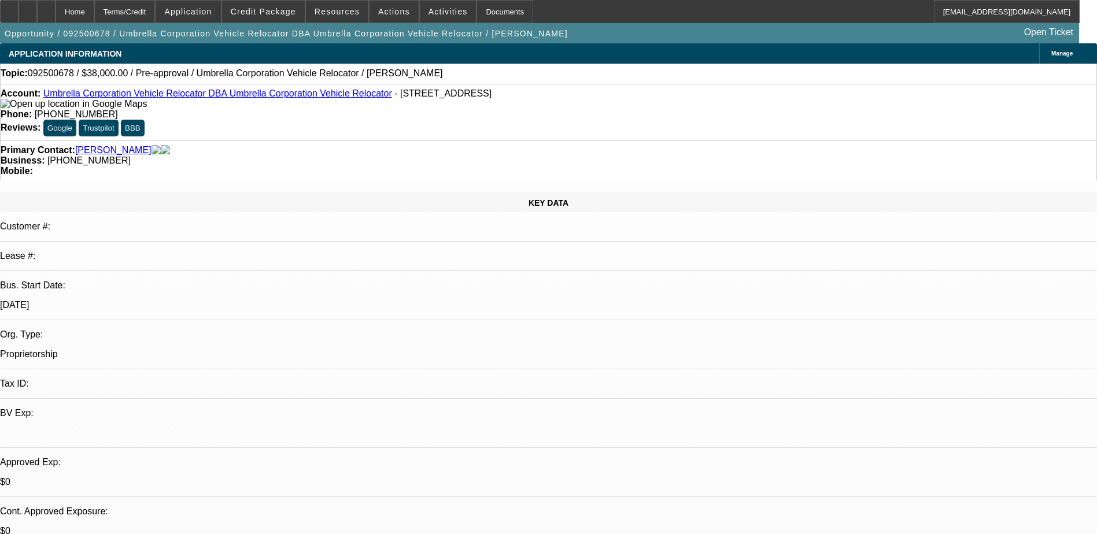
select select "0"
select select "2"
select select "0.1"
select select "4"
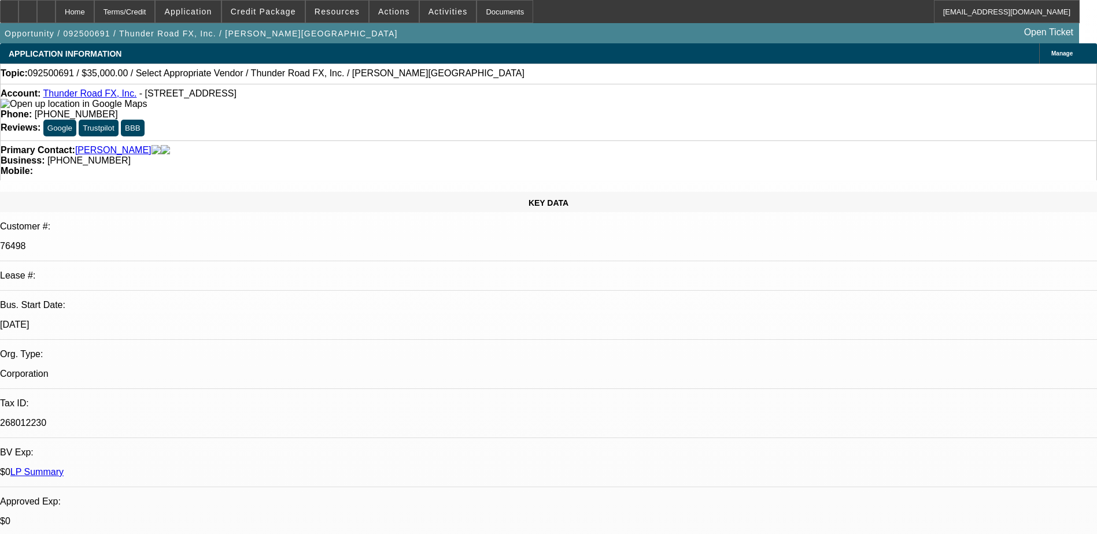
select select "0"
select select "2"
select select "0.1"
select select "4"
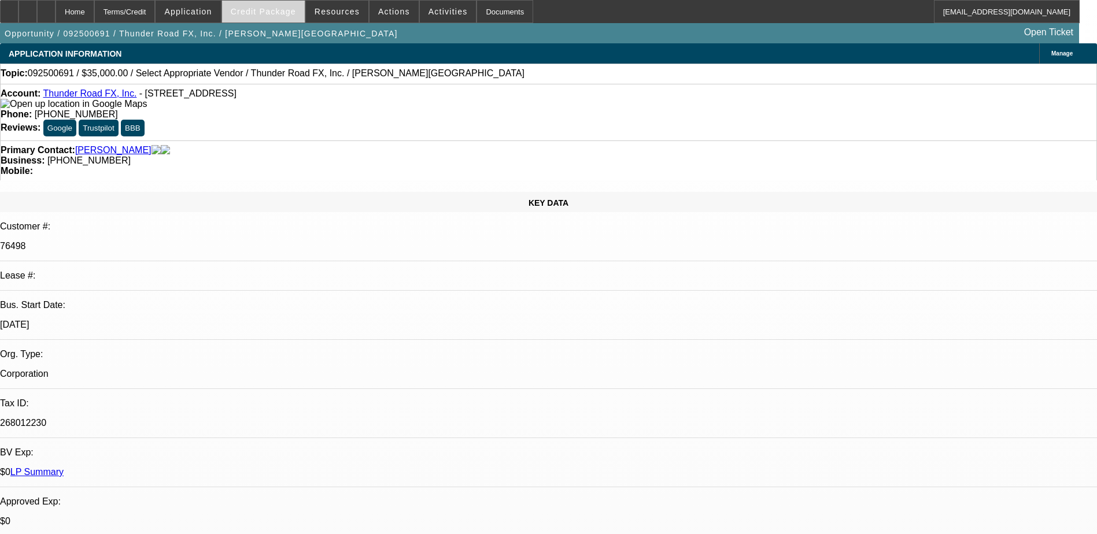
click at [273, 13] on span "Credit Package" at bounding box center [263, 11] width 65 height 9
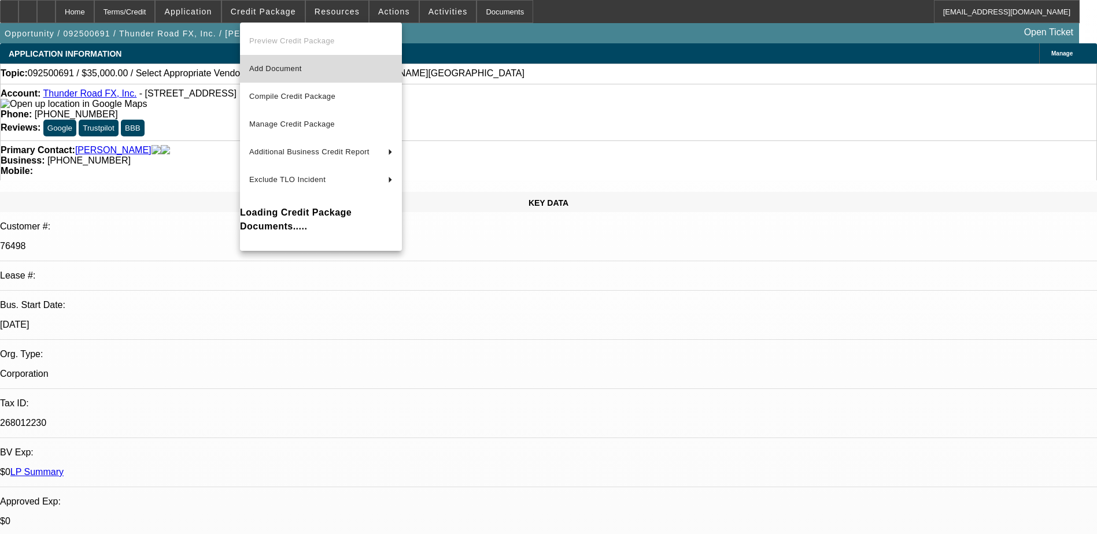
click at [302, 70] on span "Add Document" at bounding box center [275, 68] width 53 height 9
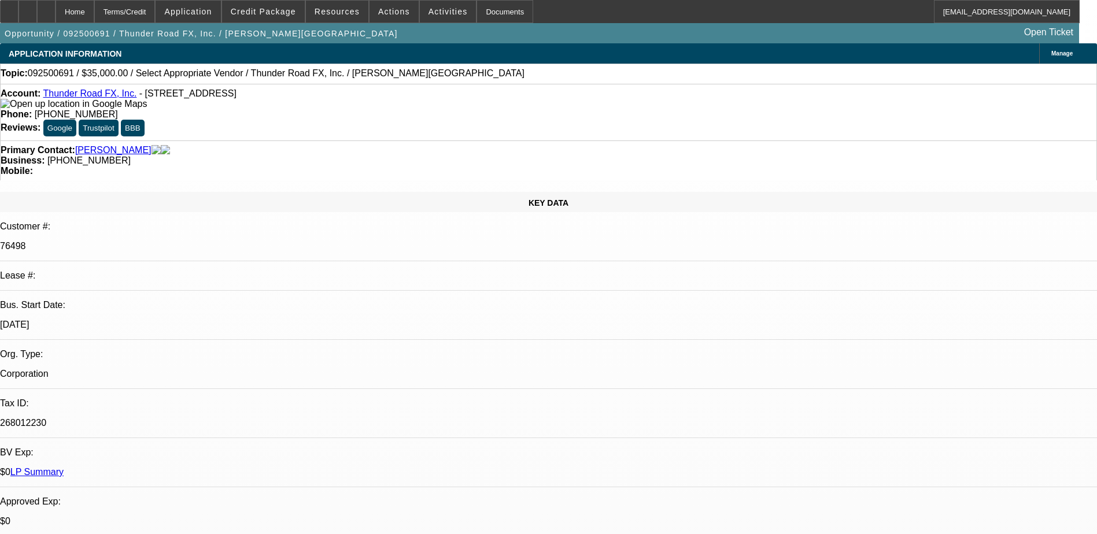
click at [500, 69] on div "Topic: 092500691 / $35,000.00 / Select Appropriate Vendor / Thunder Road FX, In…" at bounding box center [549, 73] width 1096 height 10
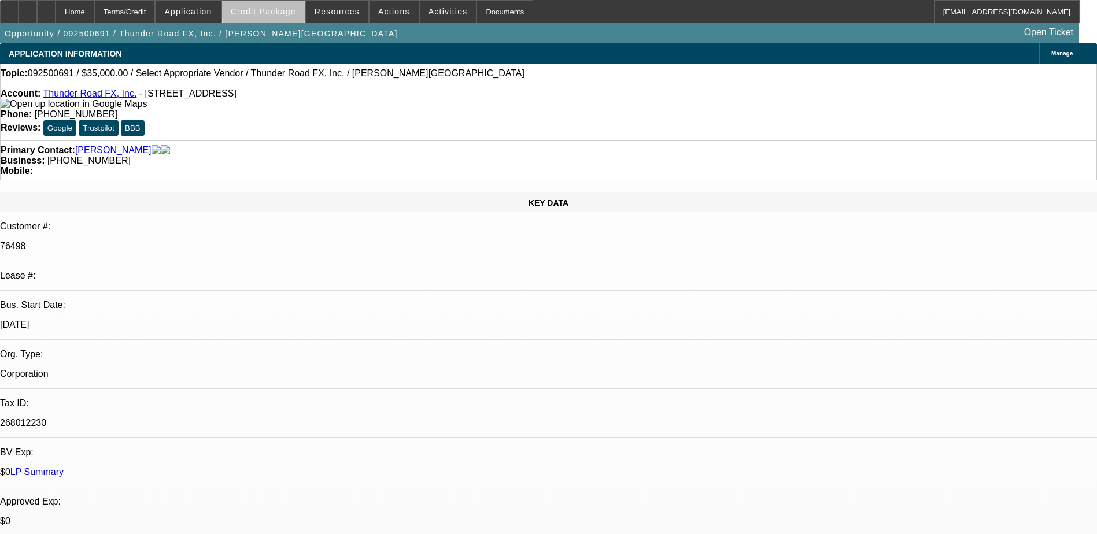
click at [282, 11] on span "Credit Package" at bounding box center [263, 11] width 65 height 9
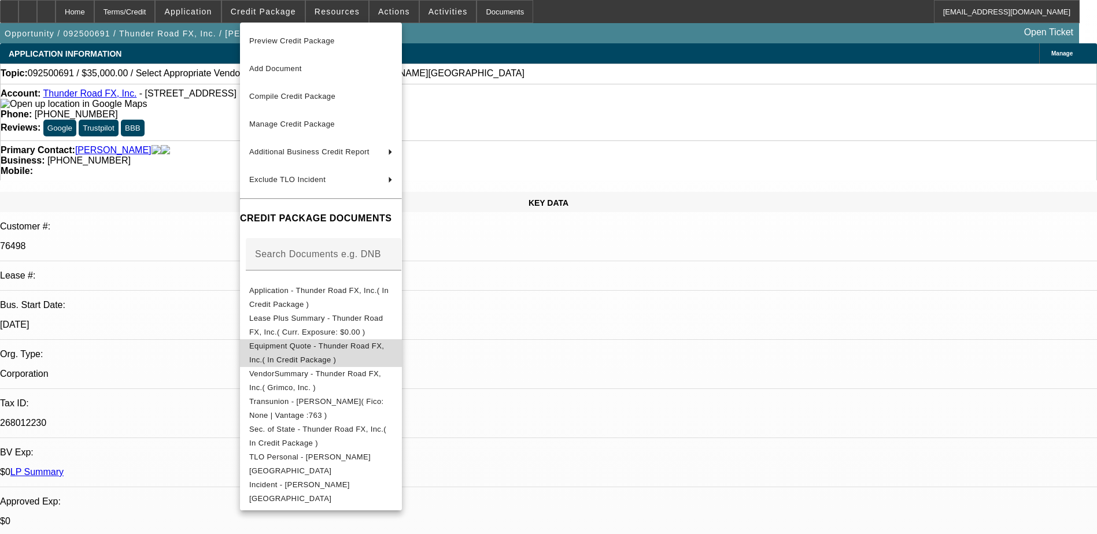
click at [384, 352] on span "Equipment Quote - Thunder Road FX, Inc.( In Credit Package )" at bounding box center [316, 353] width 135 height 23
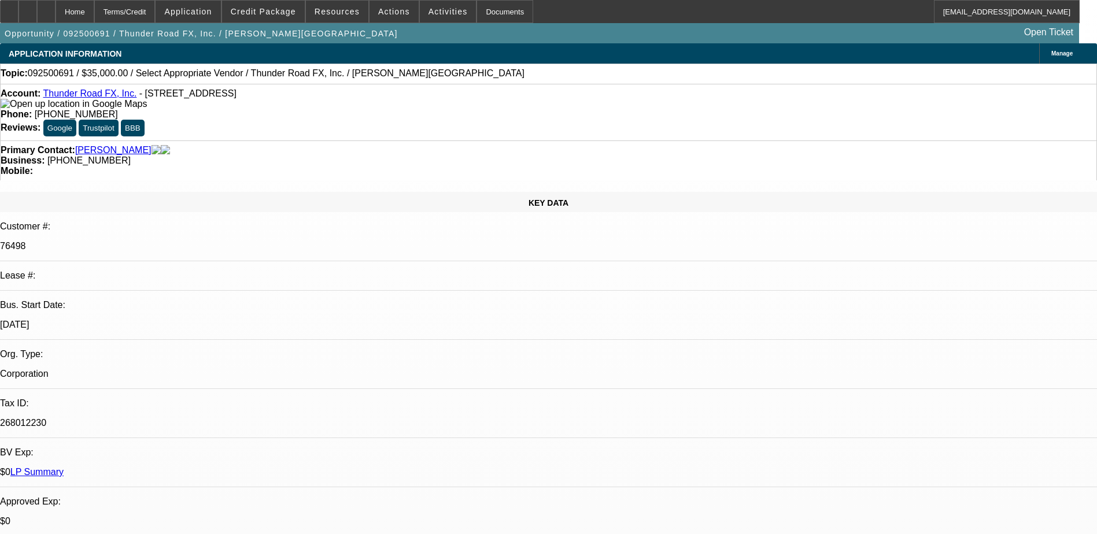
drag, startPoint x: 453, startPoint y: 88, endPoint x: 731, endPoint y: 173, distance: 290.9
click at [283, 5] on span at bounding box center [263, 12] width 83 height 28
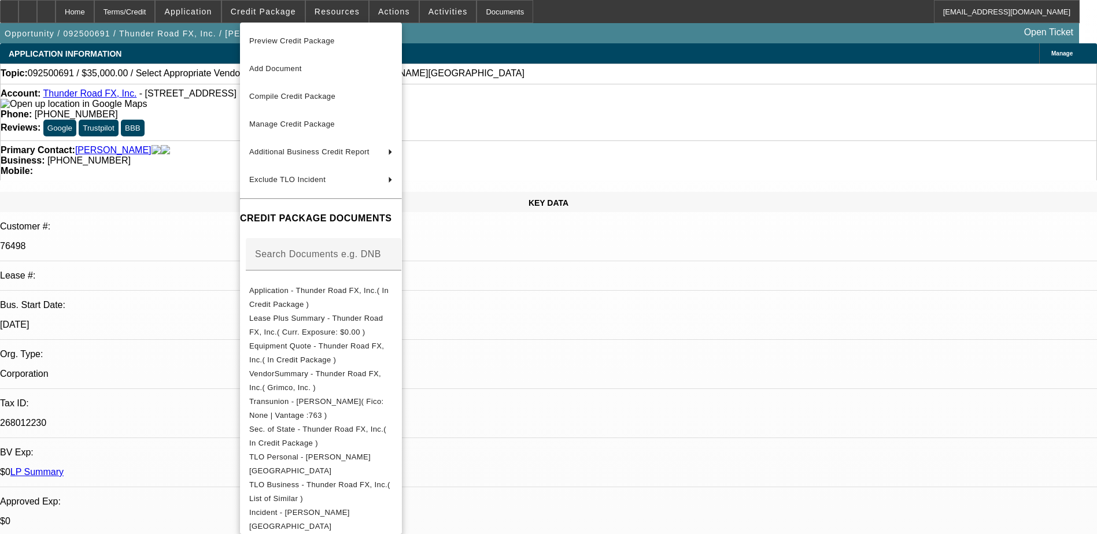
click at [603, 342] on div at bounding box center [548, 267] width 1097 height 534
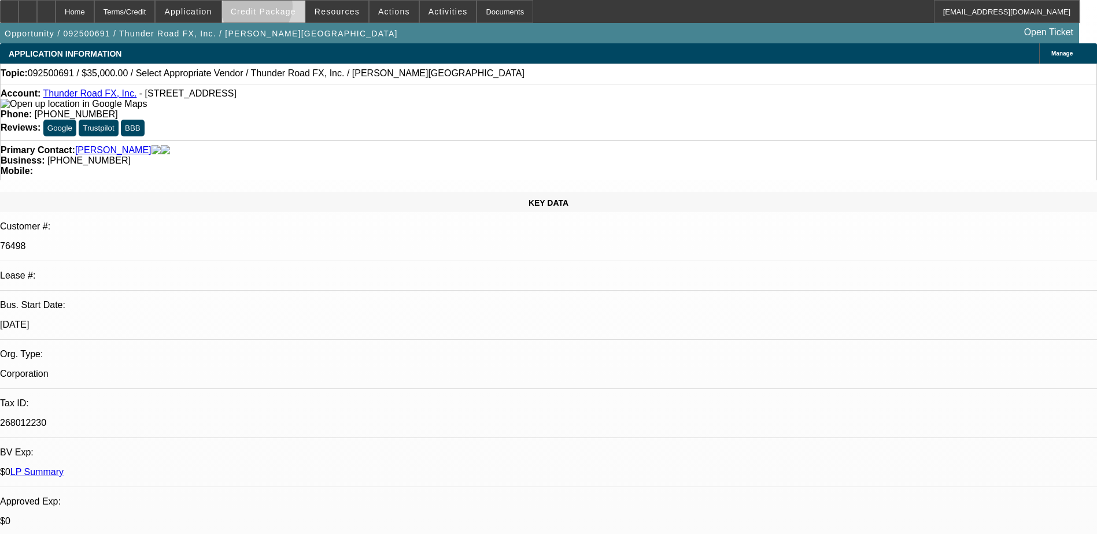
click at [275, 9] on span "Credit Package" at bounding box center [263, 11] width 65 height 9
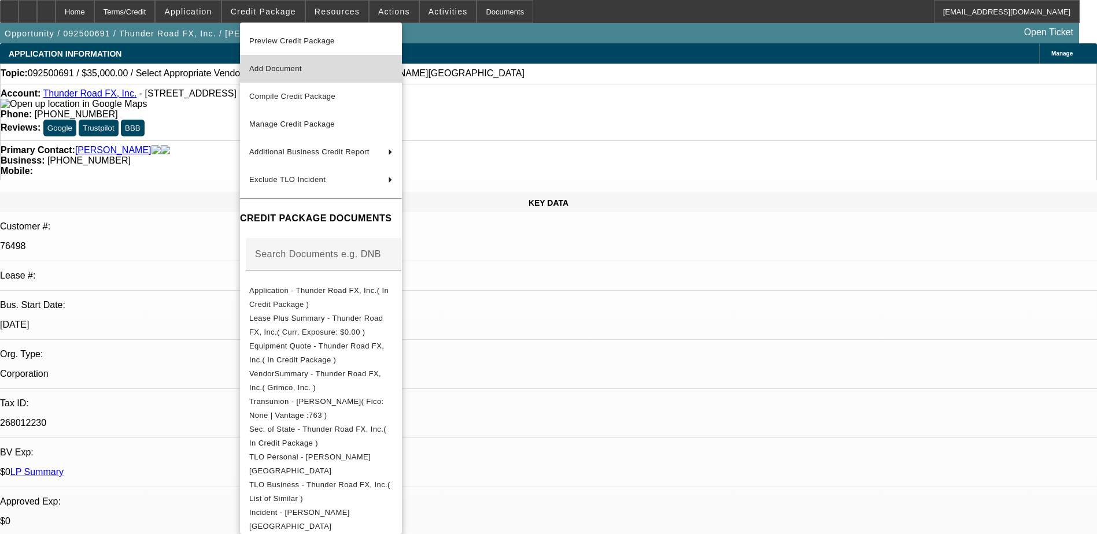
click at [313, 66] on span "Add Document" at bounding box center [320, 69] width 143 height 14
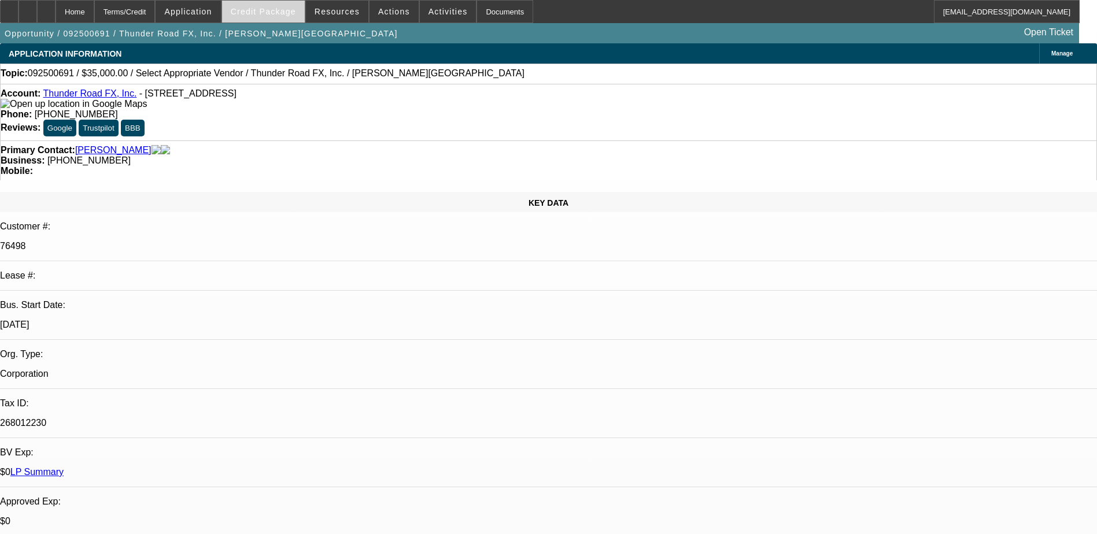
click at [281, 19] on span at bounding box center [263, 12] width 83 height 28
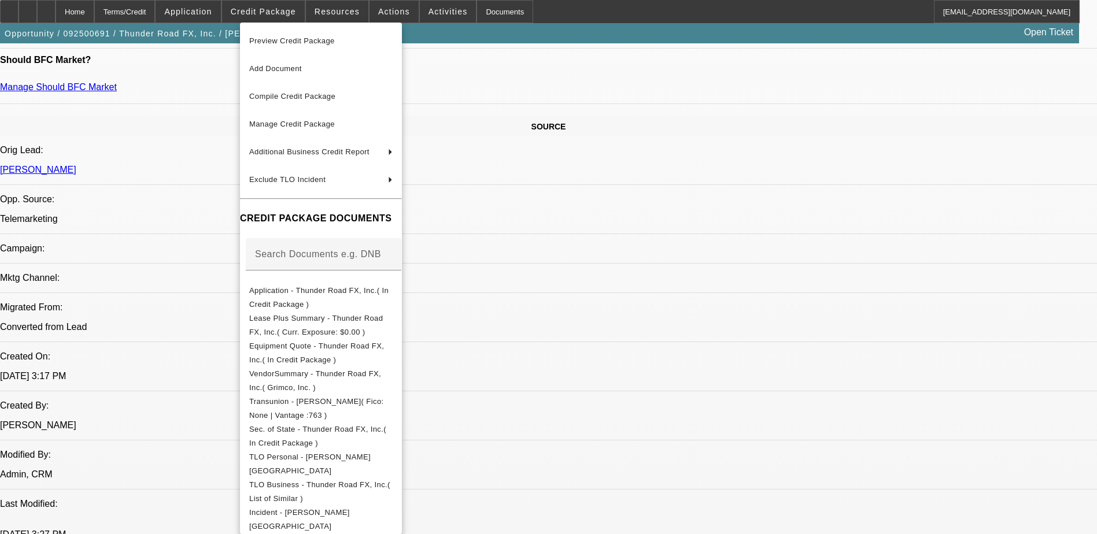
scroll to position [578, 0]
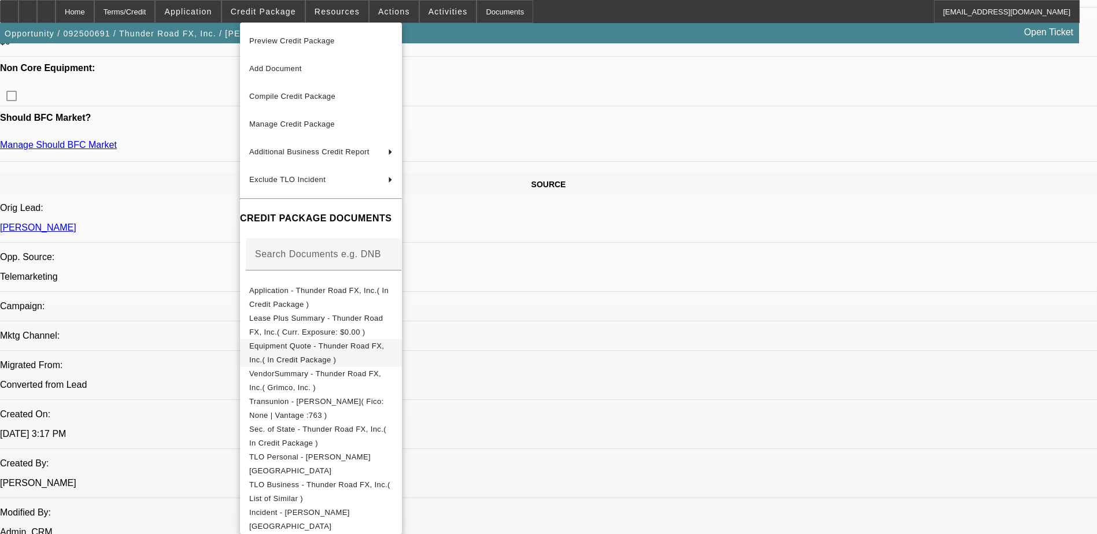
click at [384, 349] on span "Equipment Quote - Thunder Road FX, Inc.( In Credit Package )" at bounding box center [316, 353] width 135 height 23
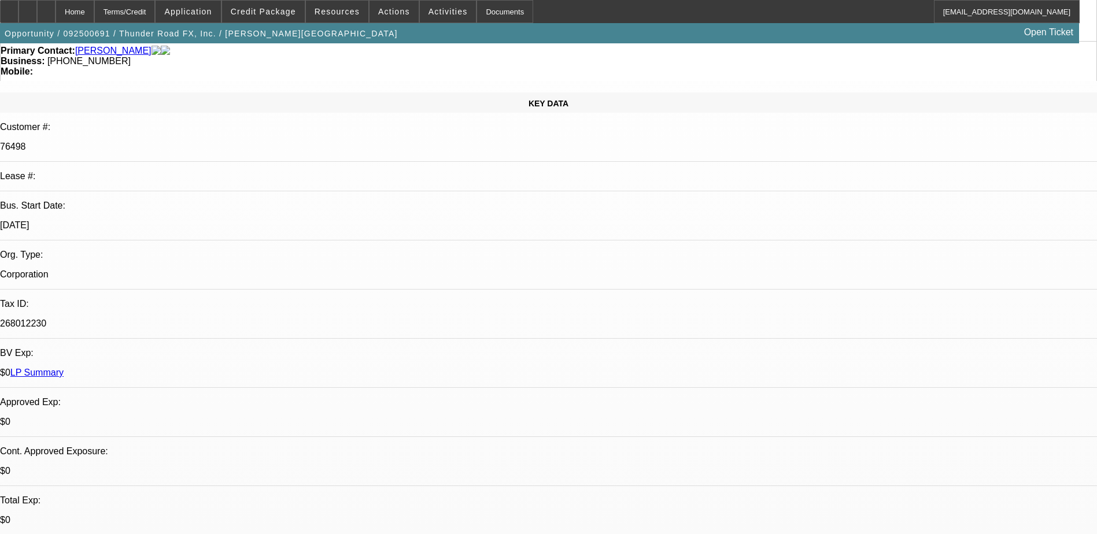
scroll to position [0, 0]
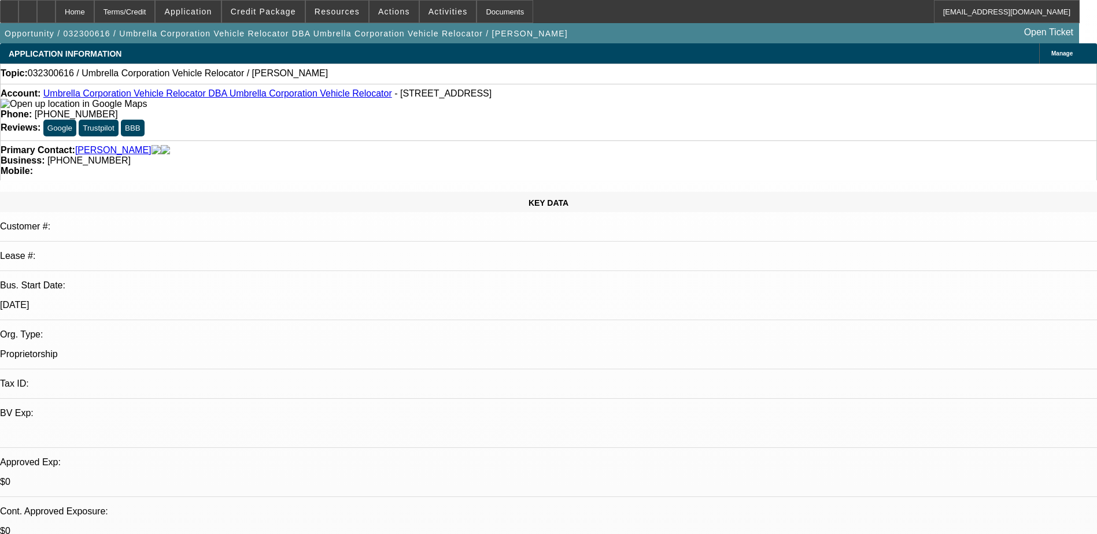
select select "0"
select select "2"
select select "0.1"
select select "4"
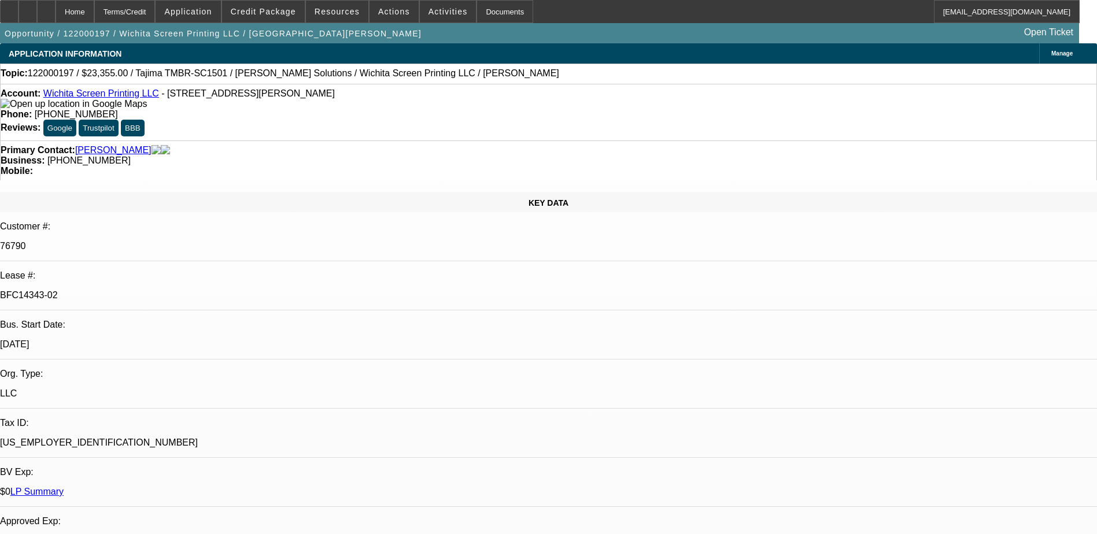
select select "0"
select select "2"
select select "0.1"
select select "0"
select select "2"
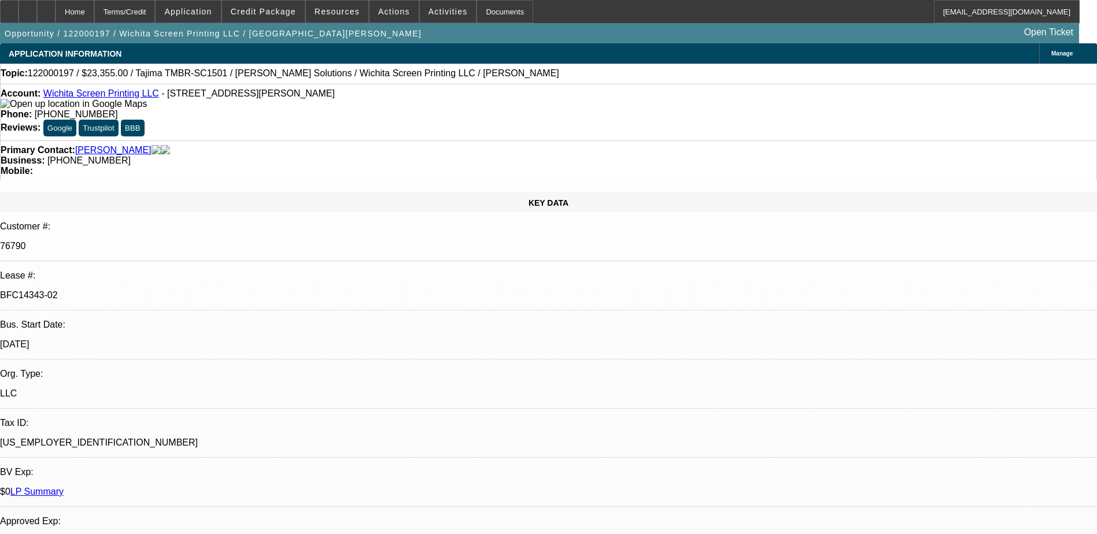
select select "0.1"
select select "1"
select select "2"
select select "4"
select select "1"
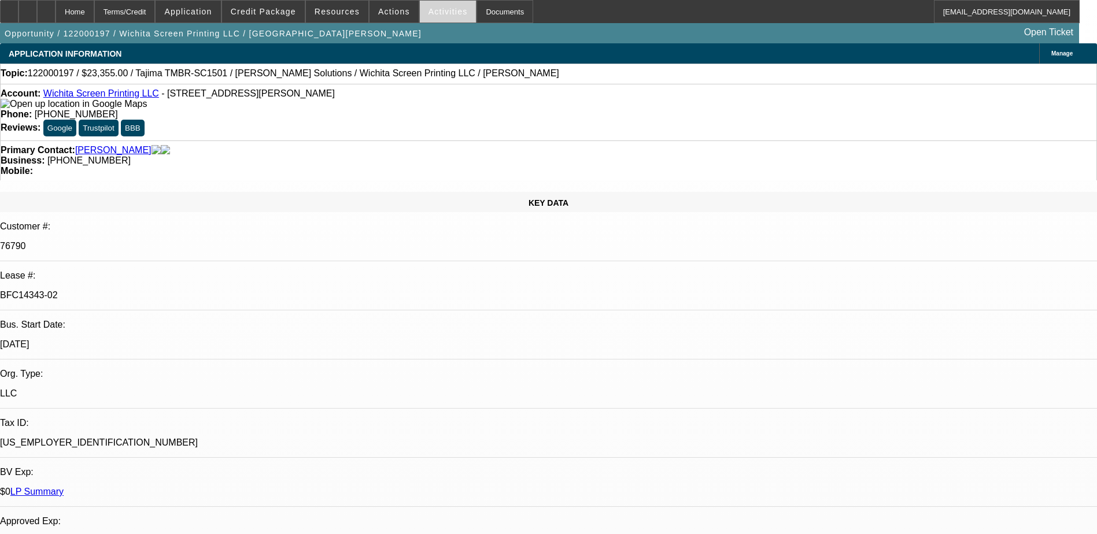
select select "2"
select select "4"
click at [429, 11] on span "Activities" at bounding box center [448, 11] width 39 height 9
click at [389, 7] on div at bounding box center [548, 267] width 1097 height 534
click at [390, 13] on span "Actions" at bounding box center [394, 11] width 32 height 9
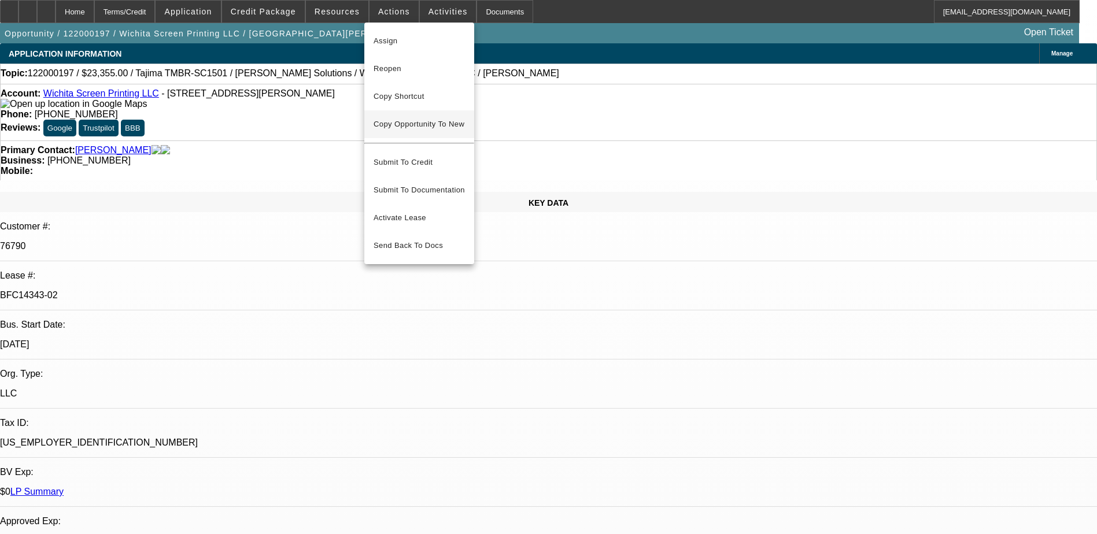
click at [430, 123] on span "Copy Opportunity To New" at bounding box center [419, 124] width 91 height 9
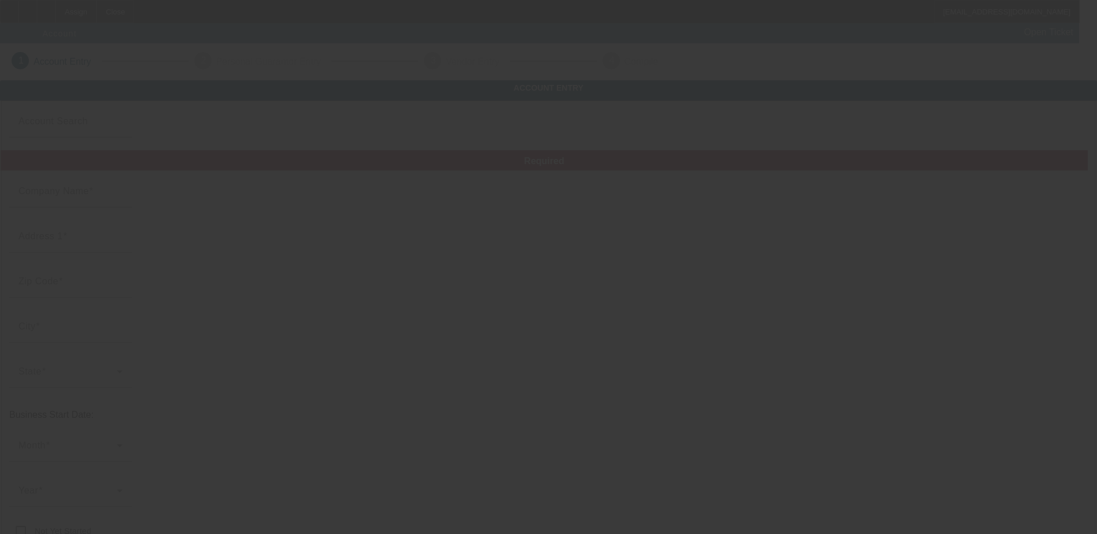
type input "Wichita Screen Printing LLC"
type input "1433 W Douglas Ave"
type input "67213"
type input "Wichita"
type input "(316) 390-9725"
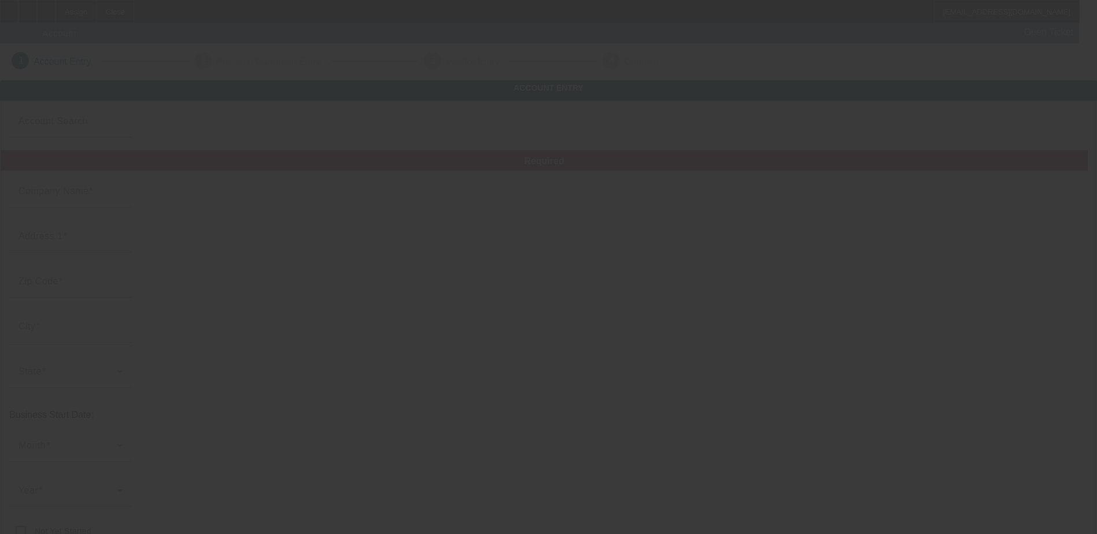
type input "geno@wichitascreenprinting.com"
type input "Sedgwick"
type input "[US_EMPLOYER_IDENTIFICATION_NUMBER]"
type input "Screen printing and embroidery"
type input "https://www.wichitascreenprinting.com"
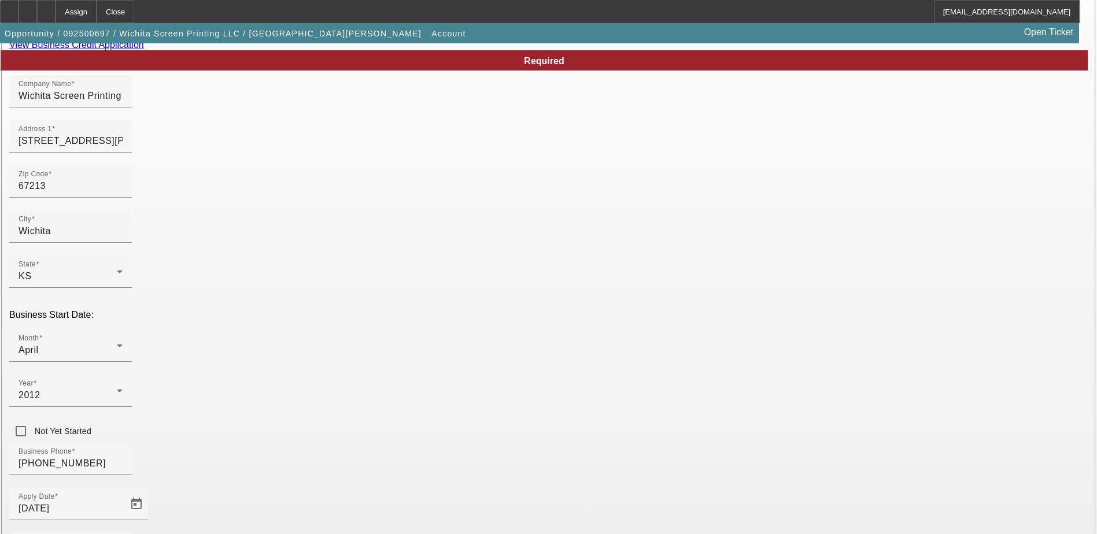
scroll to position [206, 0]
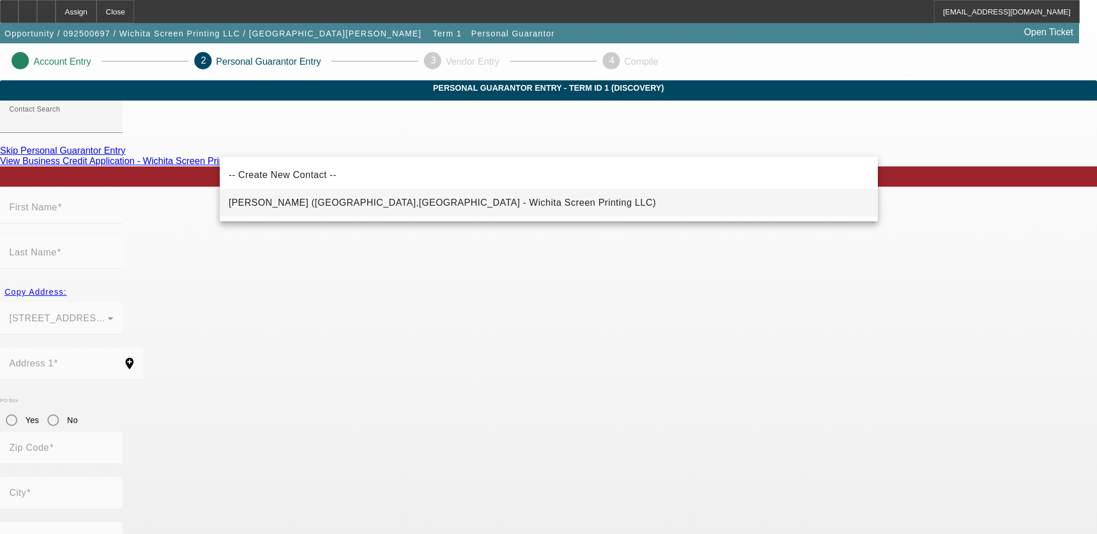
click at [426, 197] on span "Talkington, Geno (Wichita,KS - Wichita Screen Printing LLC)" at bounding box center [442, 203] width 427 height 14
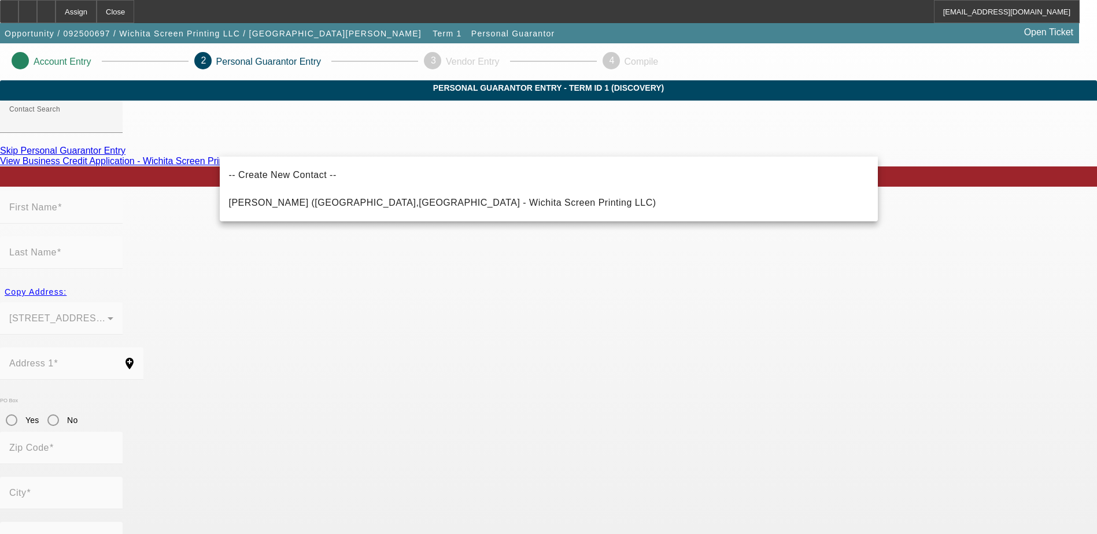
type input "Talkington, Geno (Wichita,KS - Wichita Screen Printing LLC)"
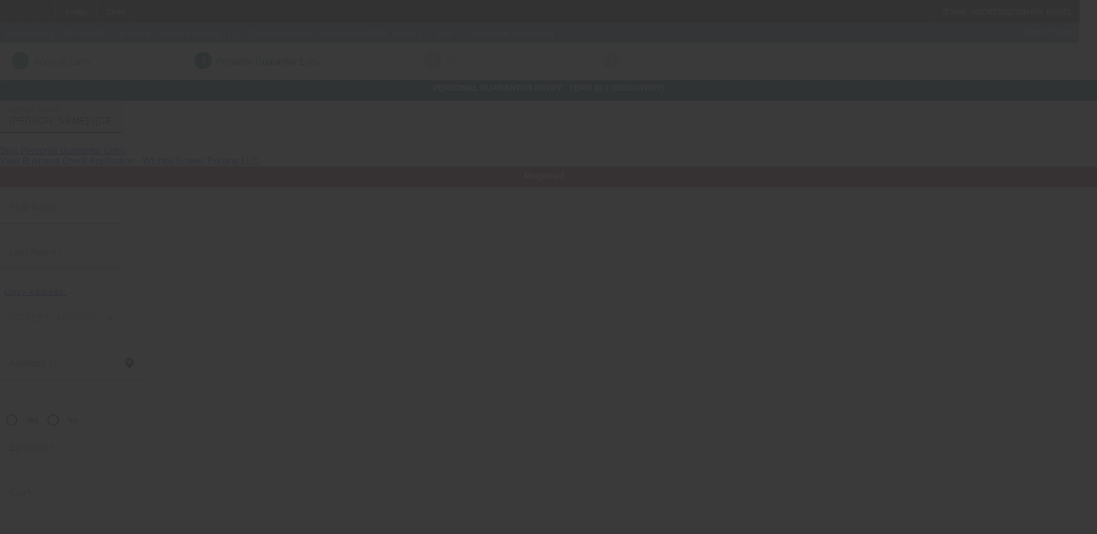
type input "Geno"
type input "Talkington"
type input "1701 South Washington Ave"
radio input "true"
type input "67211"
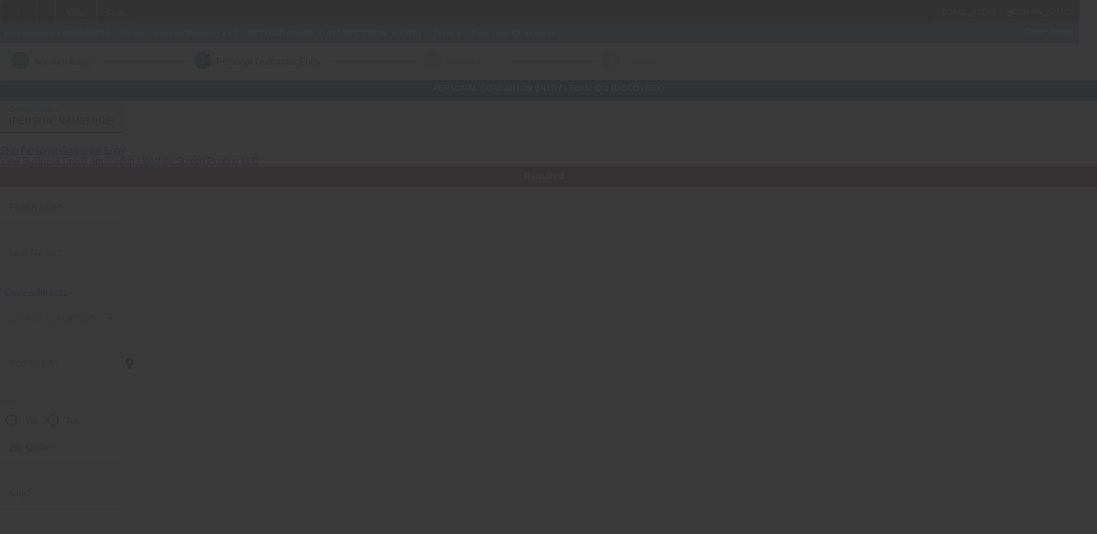
type input "Wichita"
type input "[PHONE_NUMBER]"
type input "100"
type input "513-96-5604"
type input "geno@wichitascreenprinting.com"
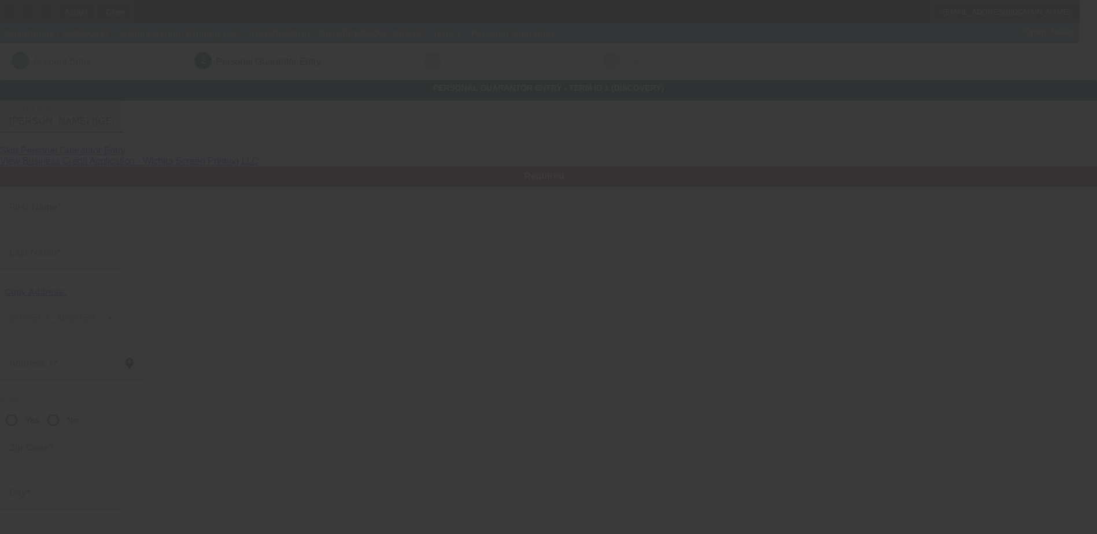
type input "J"
type input "$135,000.00"
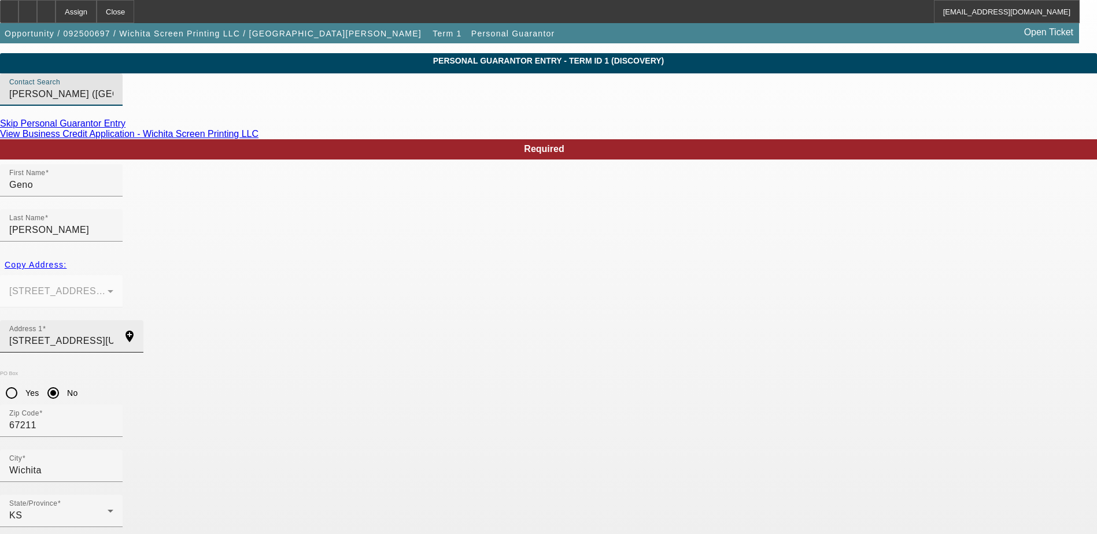
scroll to position [42, 0]
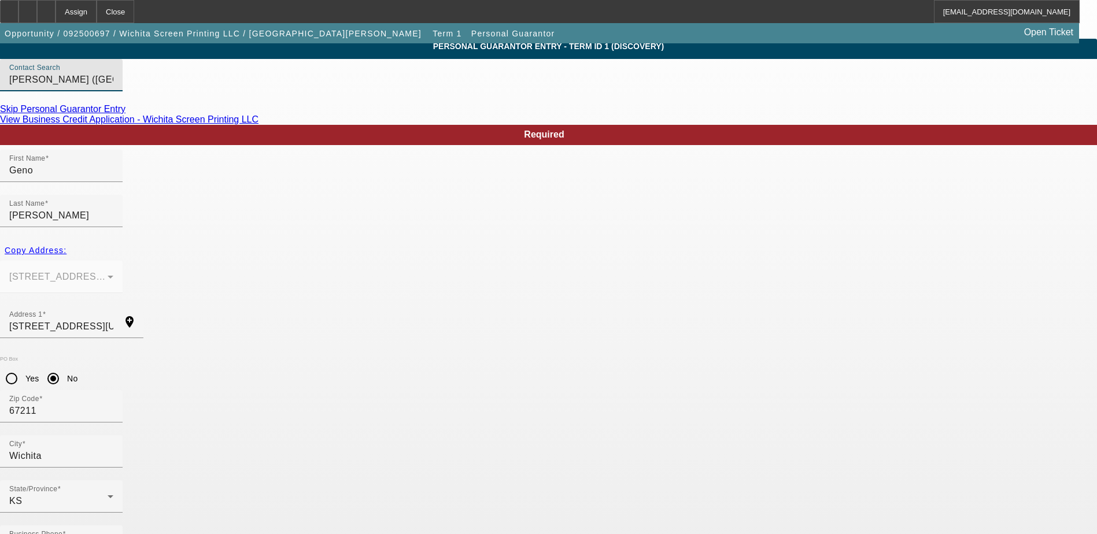
type input "$111,000.00"
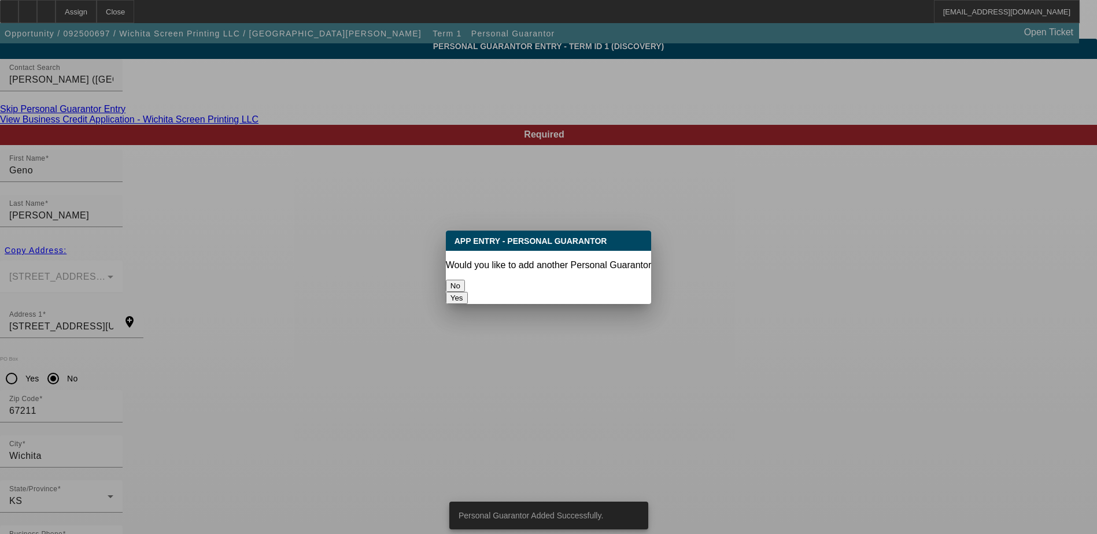
scroll to position [0, 0]
click at [465, 285] on button "No" at bounding box center [455, 286] width 19 height 12
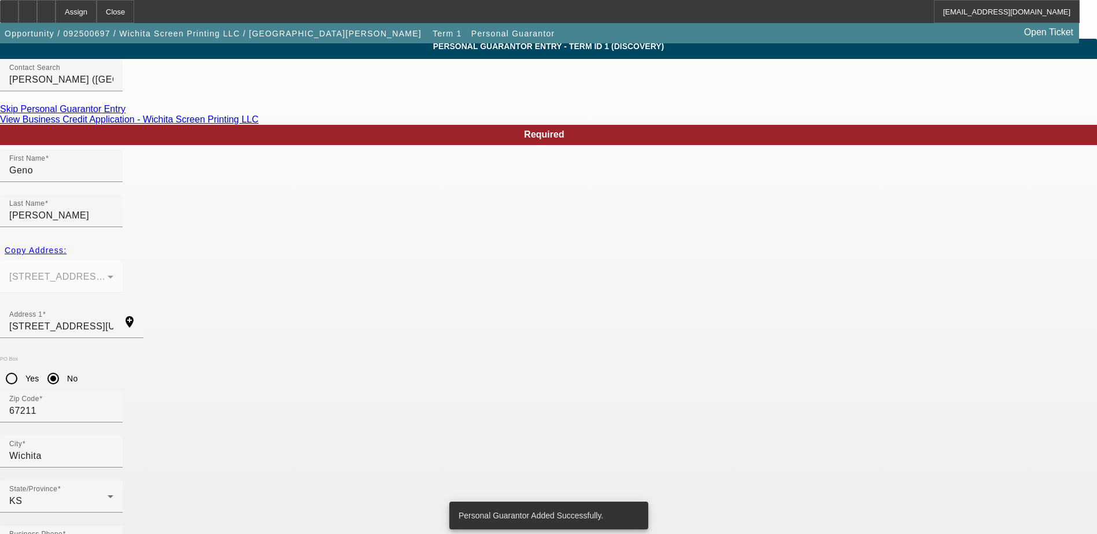
scroll to position [42, 0]
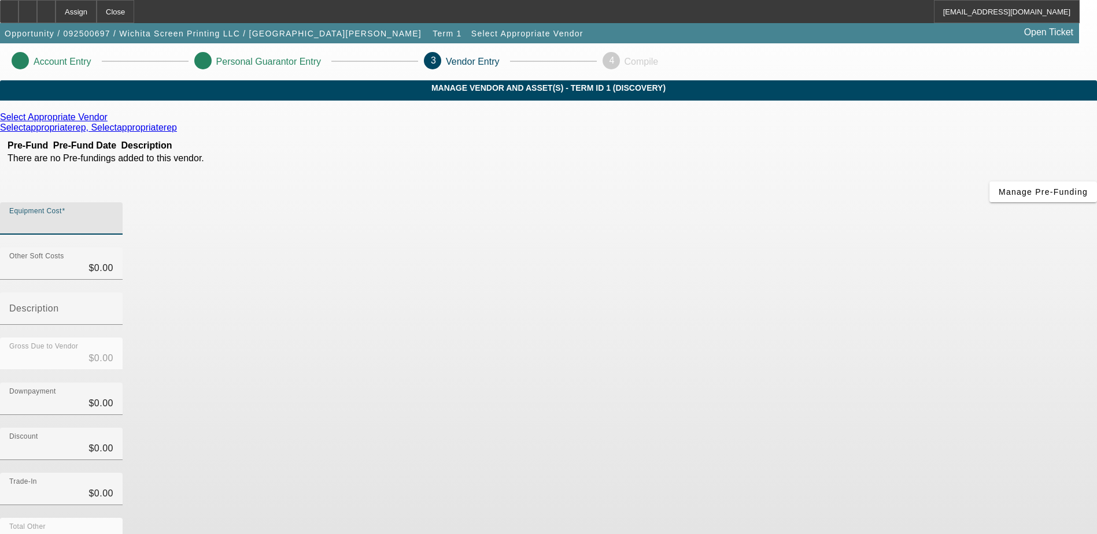
click at [113, 216] on input "Equipment Cost" at bounding box center [61, 223] width 104 height 14
type input "8"
type input "$8.00"
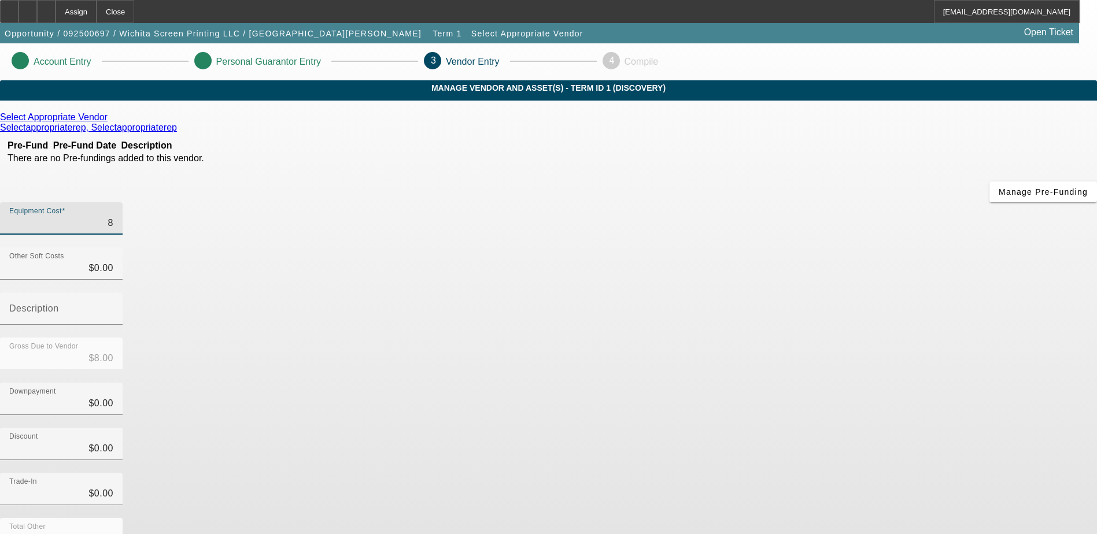
type input "80"
type input "$80.00"
type input "800"
type input "$800.00"
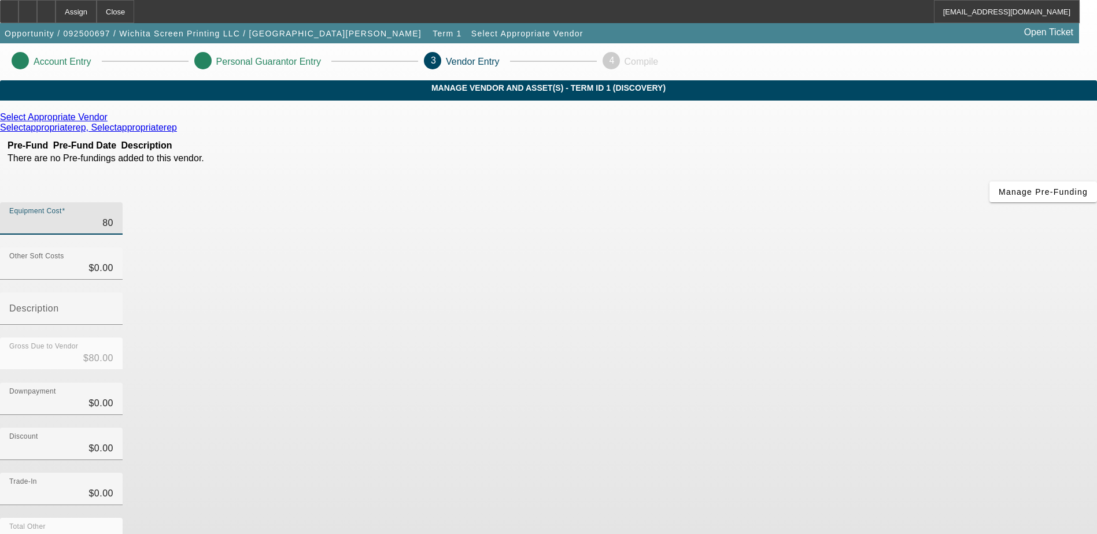
type input "$800.00"
type input "8000"
type input "$8,000.00"
type input "80000"
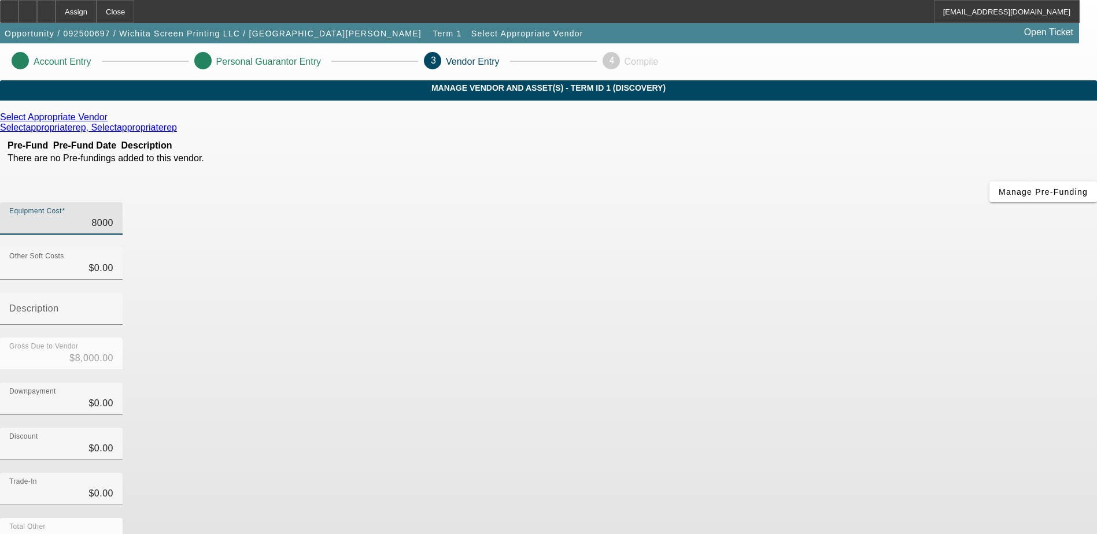
type input "$80,000.00"
click at [59, 304] on mat-label "Description" at bounding box center [34, 309] width 50 height 10
click at [113, 307] on input "Description" at bounding box center [61, 314] width 104 height 14
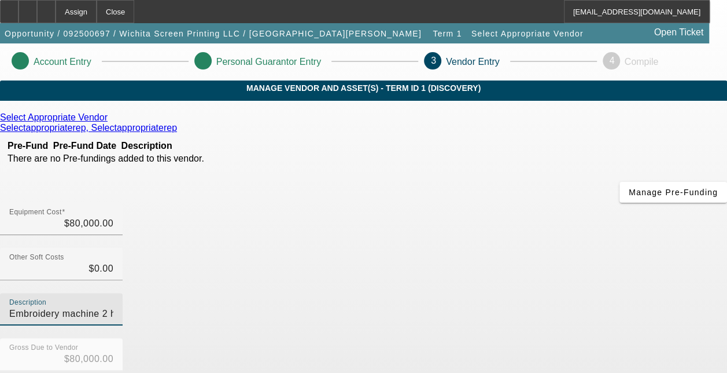
type input "Embroidery machine 2 head"
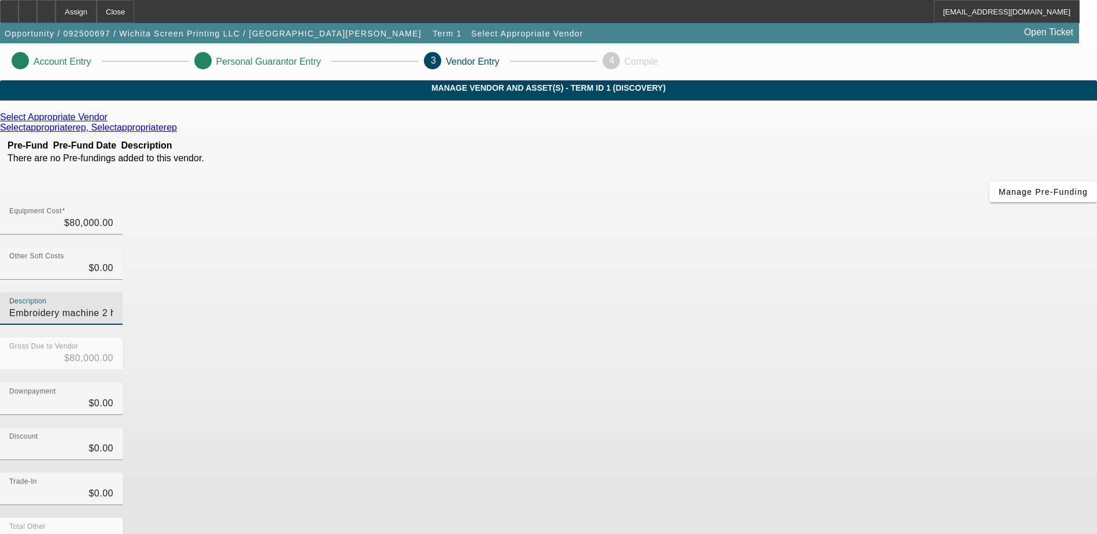
scroll to position [51, 0]
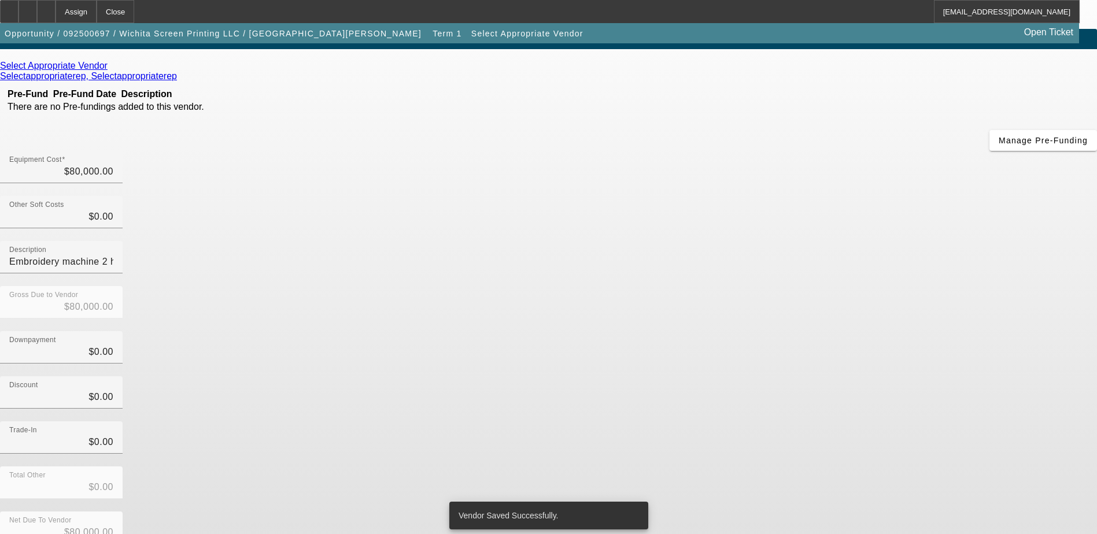
scroll to position [0, 0]
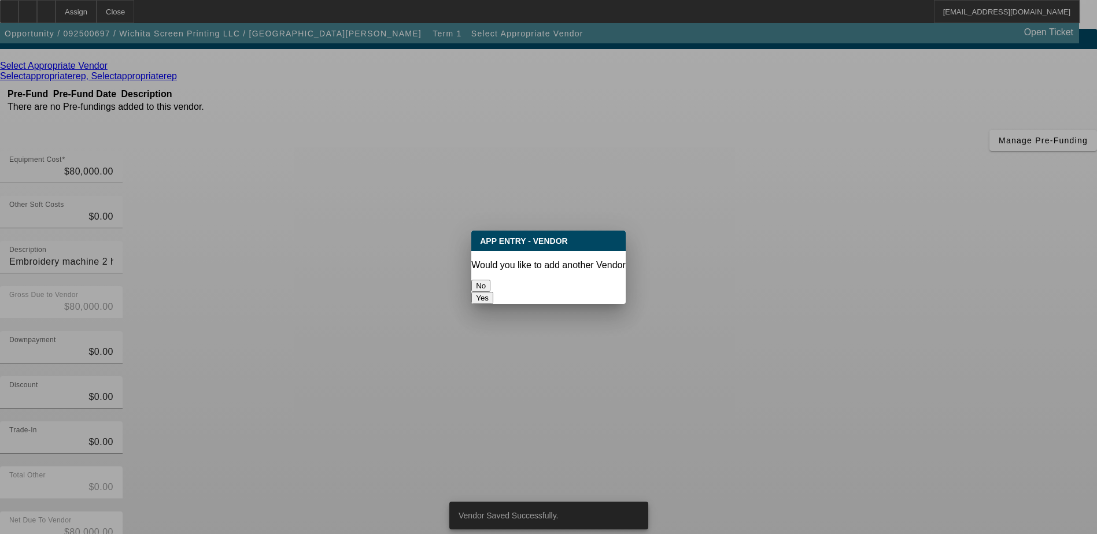
click at [491, 281] on button "No" at bounding box center [480, 286] width 19 height 12
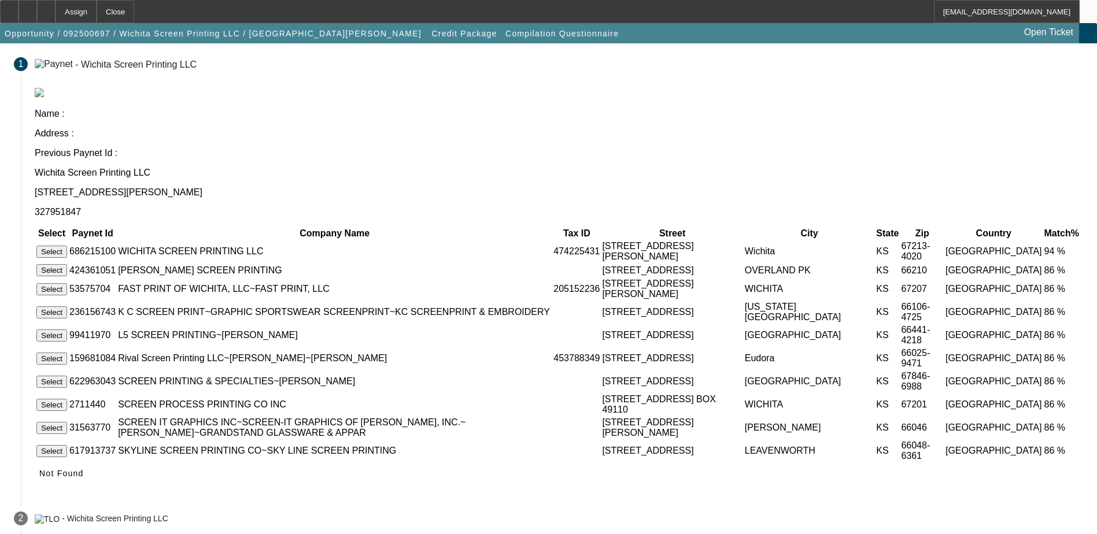
scroll to position [58, 0]
click at [67, 245] on button "Select" at bounding box center [51, 251] width 31 height 12
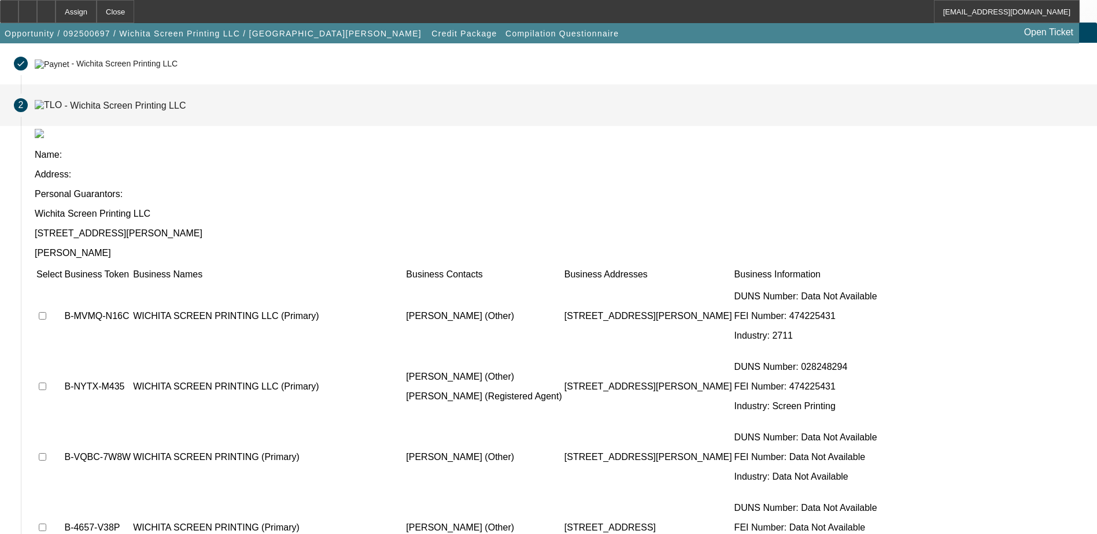
click at [46, 312] on input "checkbox" at bounding box center [43, 316] width 8 height 8
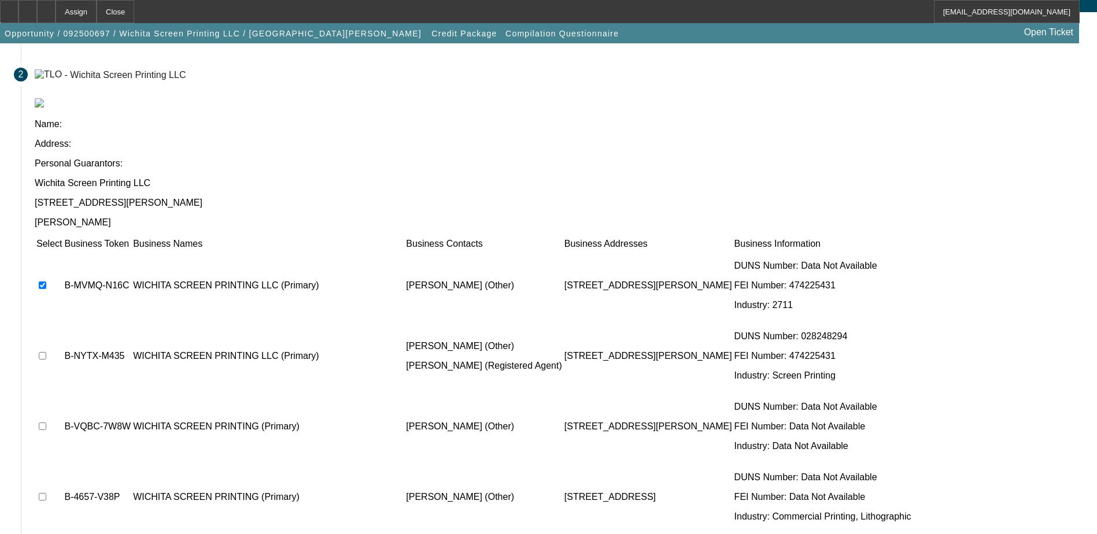
scroll to position [105, 0]
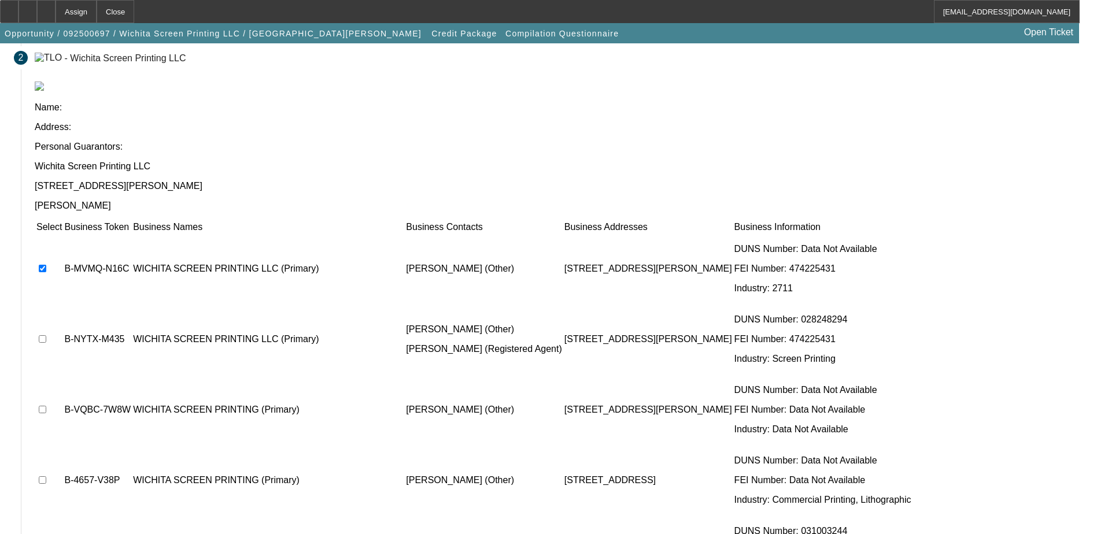
click at [46, 265] on input "checkbox" at bounding box center [43, 269] width 8 height 8
checkbox input "false"
drag, startPoint x: 249, startPoint y: 226, endPoint x: 260, endPoint y: 216, distance: 14.8
click at [46, 336] on input "checkbox" at bounding box center [43, 340] width 8 height 8
checkbox input "true"
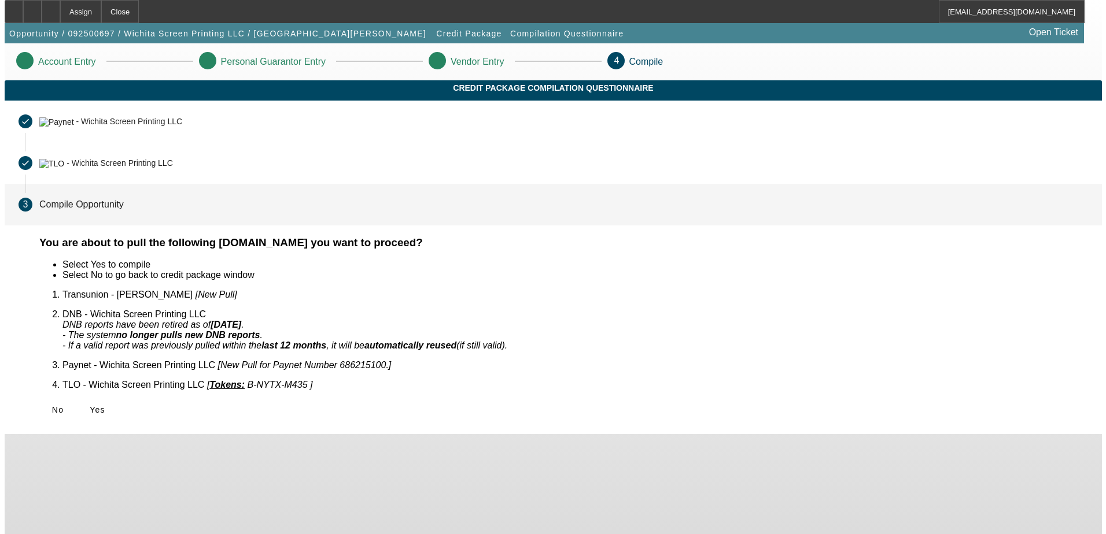
scroll to position [0, 0]
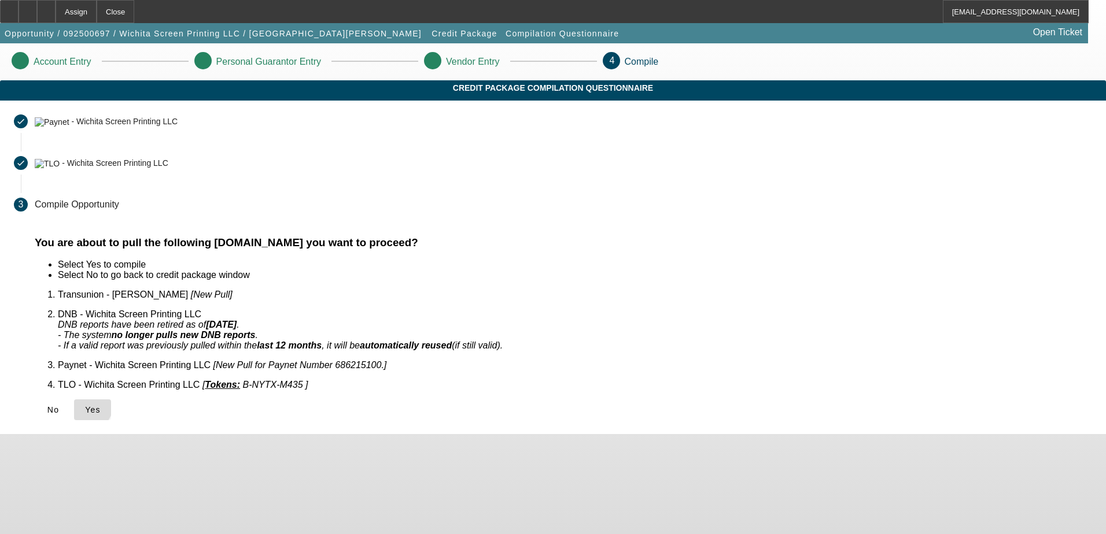
click at [85, 405] on icon at bounding box center [85, 409] width 0 height 9
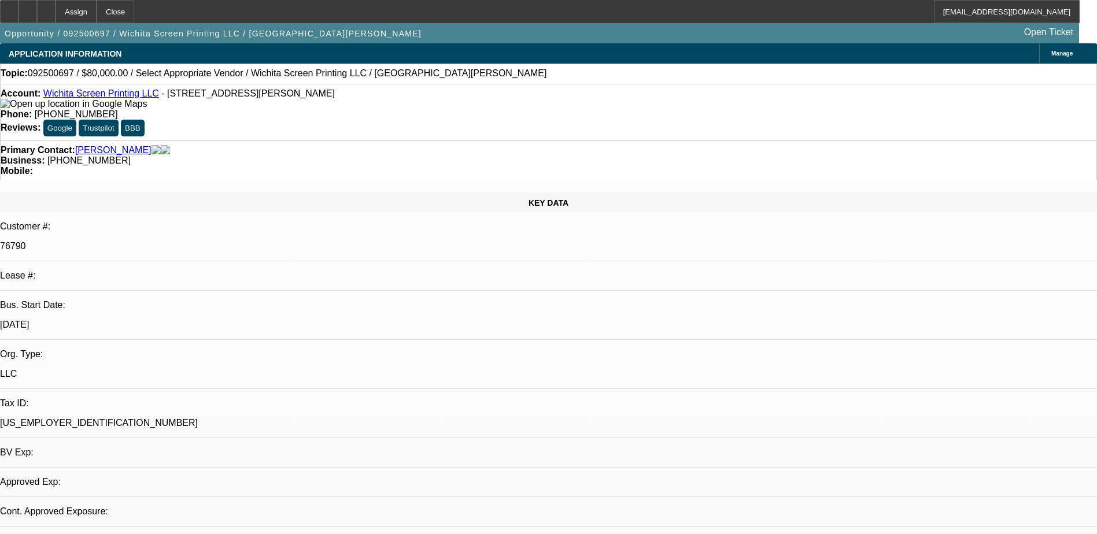
select select "0"
select select "2"
select select "0.1"
select select "4"
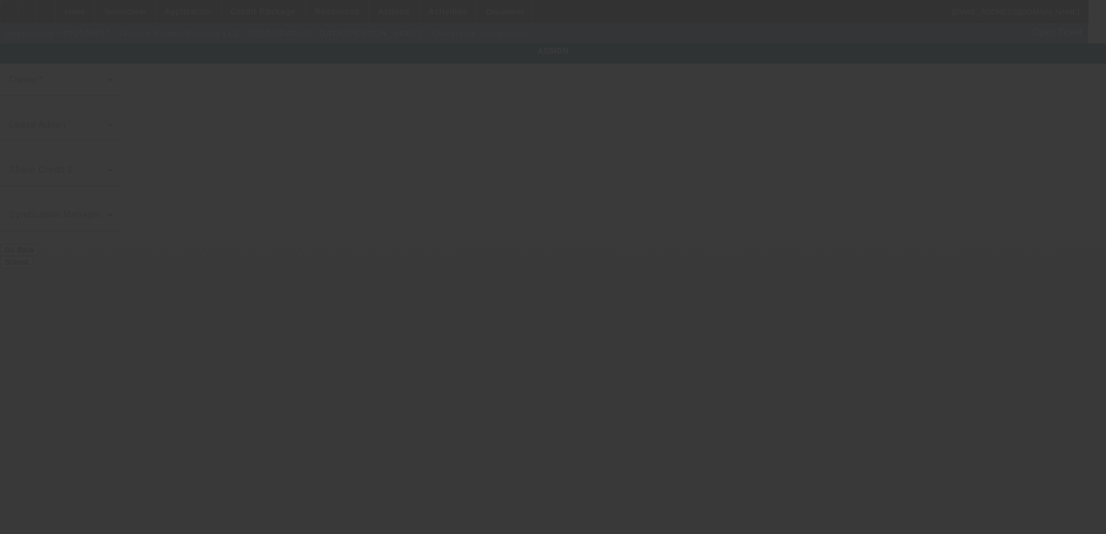
click at [327, 150] on div at bounding box center [553, 267] width 1106 height 534
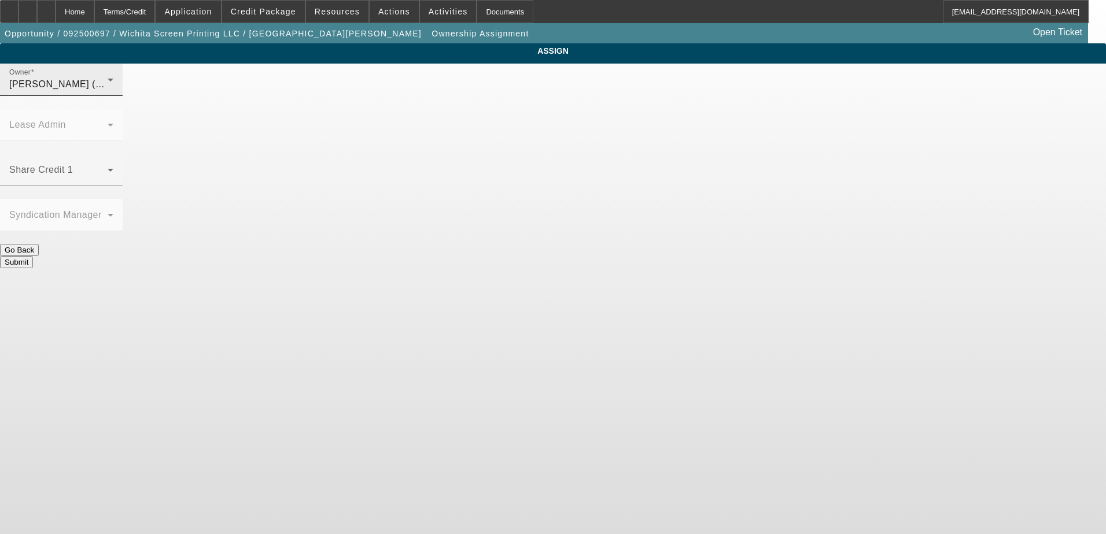
click at [113, 89] on div "Owner O'Malley, Ryan (Lvl 1)" at bounding box center [61, 80] width 104 height 32
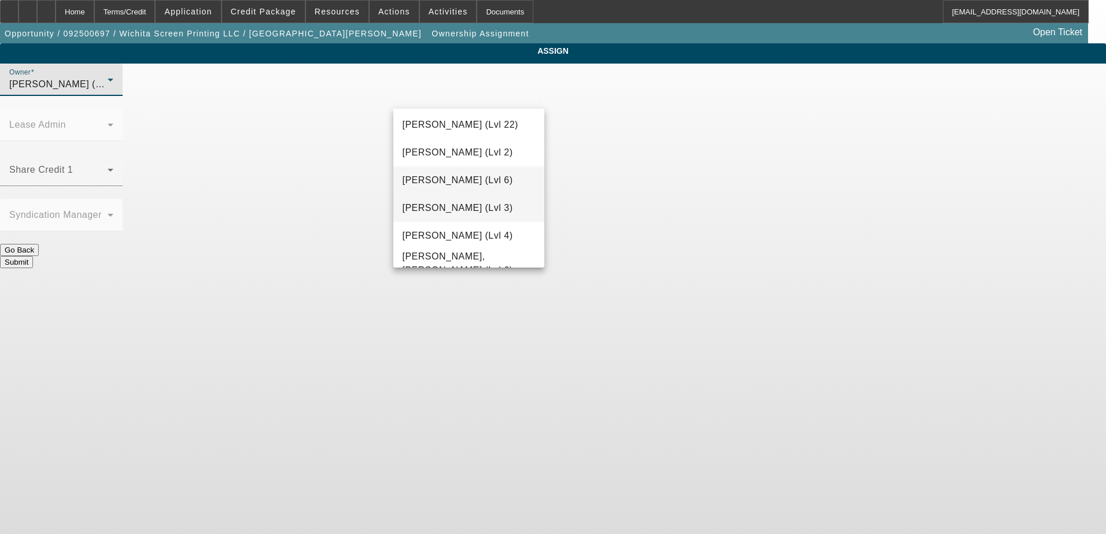
scroll to position [1627, 0]
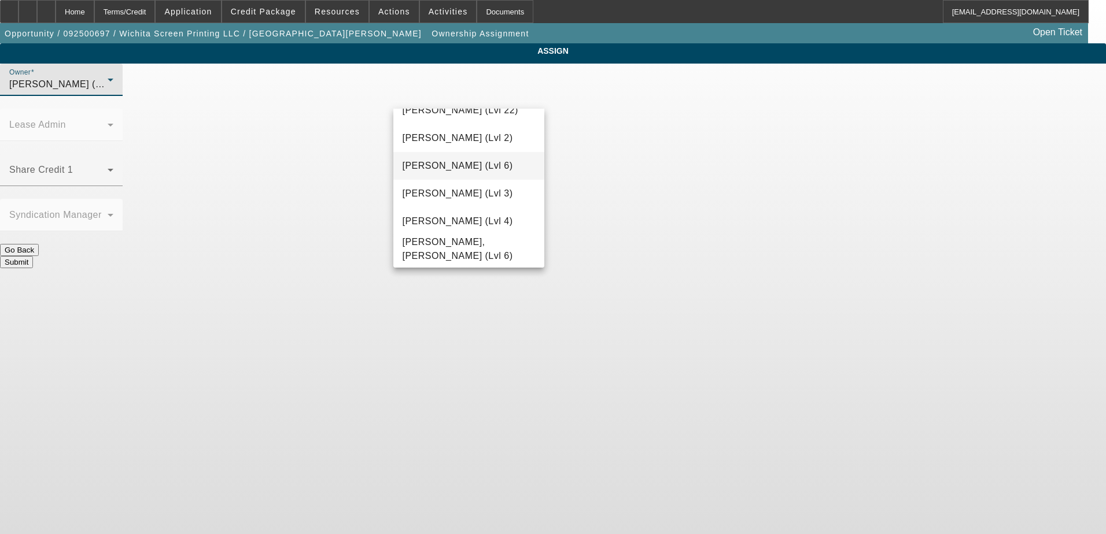
click at [453, 167] on span "[PERSON_NAME] (Lvl 6)" at bounding box center [458, 166] width 110 height 14
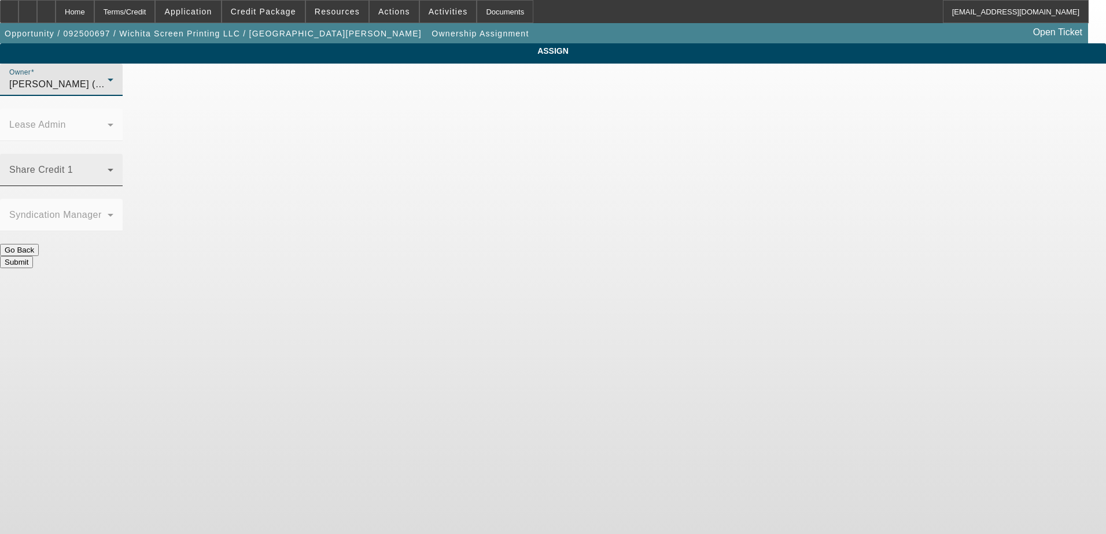
click at [113, 154] on div "Share Credit 1" at bounding box center [61, 170] width 104 height 32
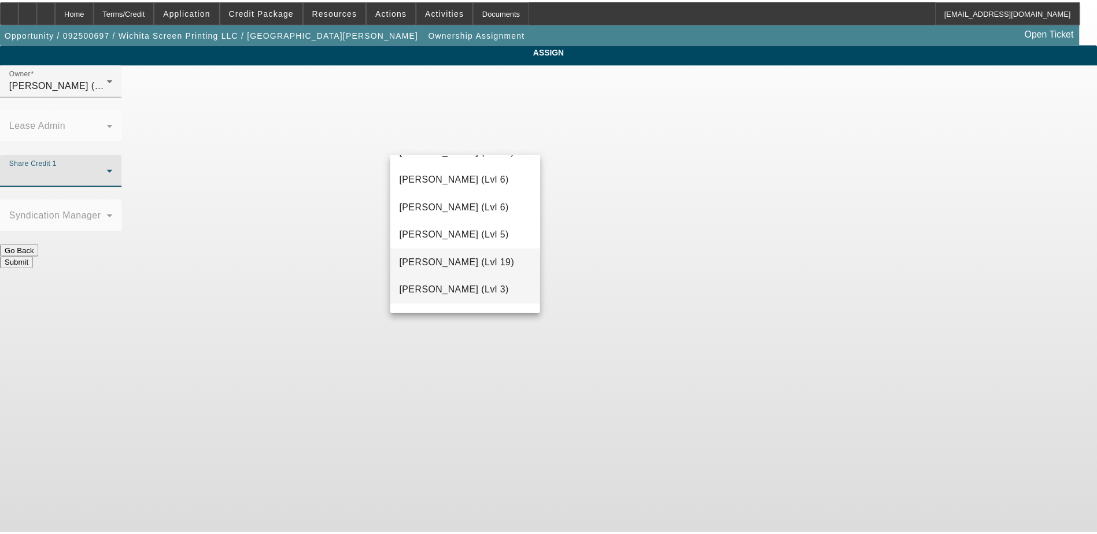
scroll to position [958, 0]
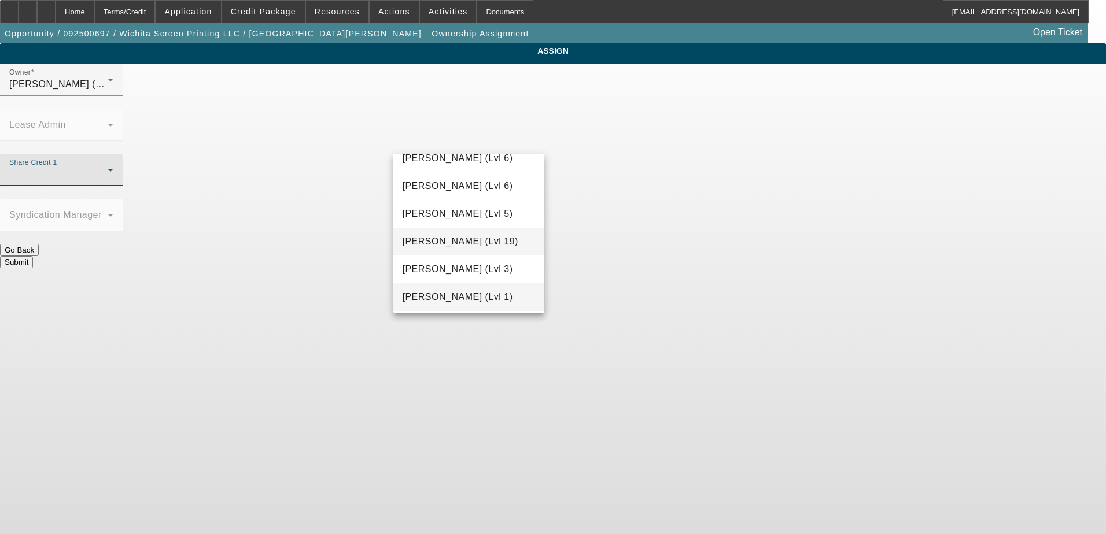
click at [452, 291] on span "[PERSON_NAME] (Lvl 1)" at bounding box center [458, 297] width 110 height 14
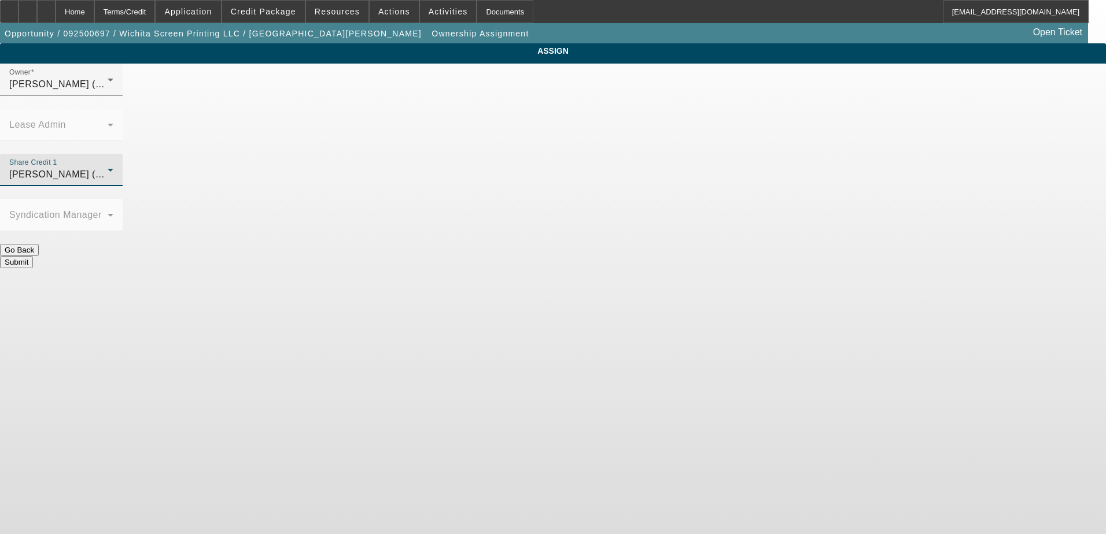
click at [33, 256] on button "Submit" at bounding box center [16, 262] width 33 height 12
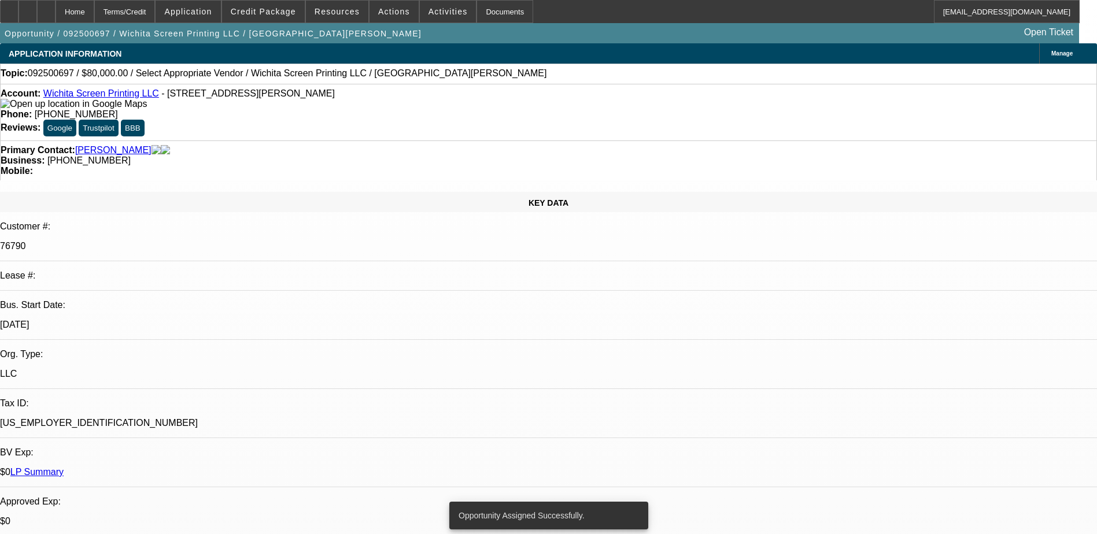
select select "0"
select select "2"
select select "0.1"
select select "4"
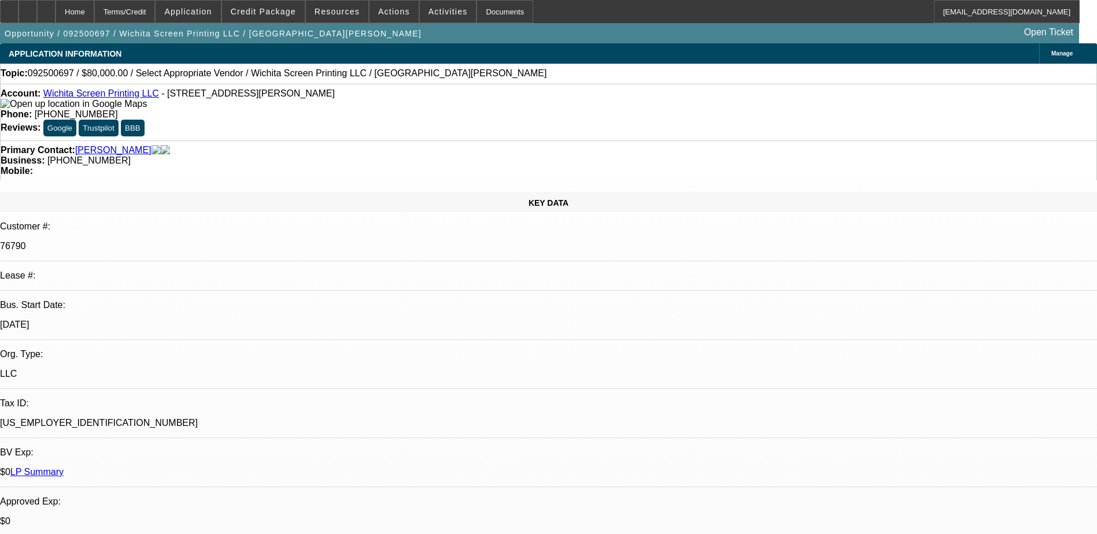
radio input "true"
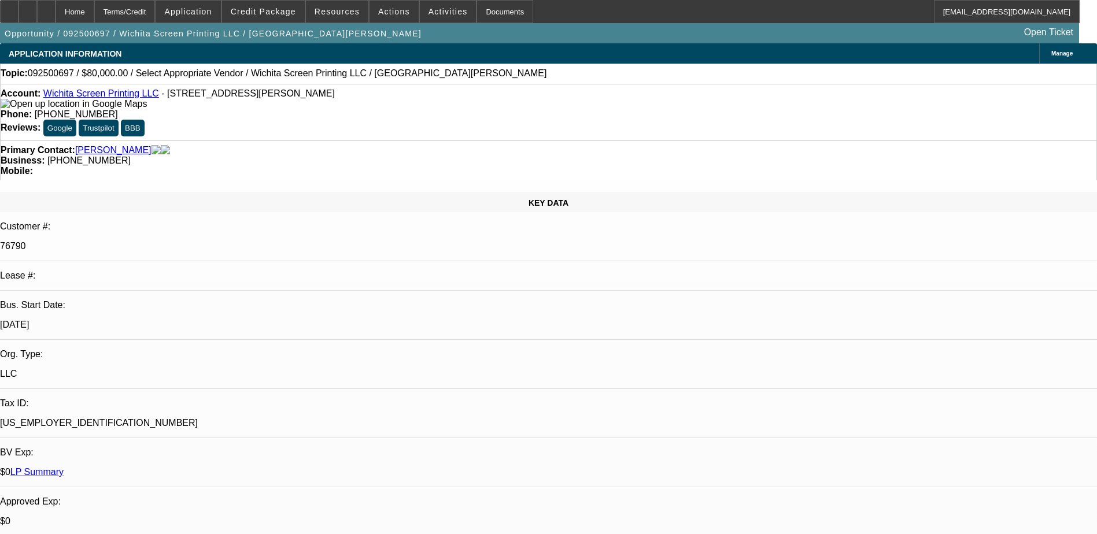
type textarea "Geno is looking at adding either one or a few embroidery machines to his busine…"
radio input "true"
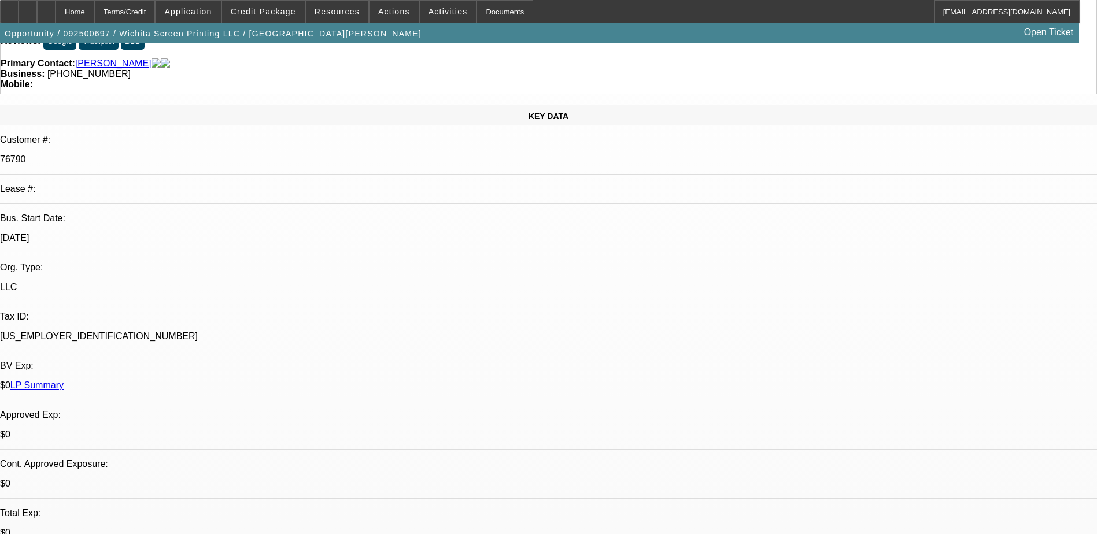
scroll to position [0, 0]
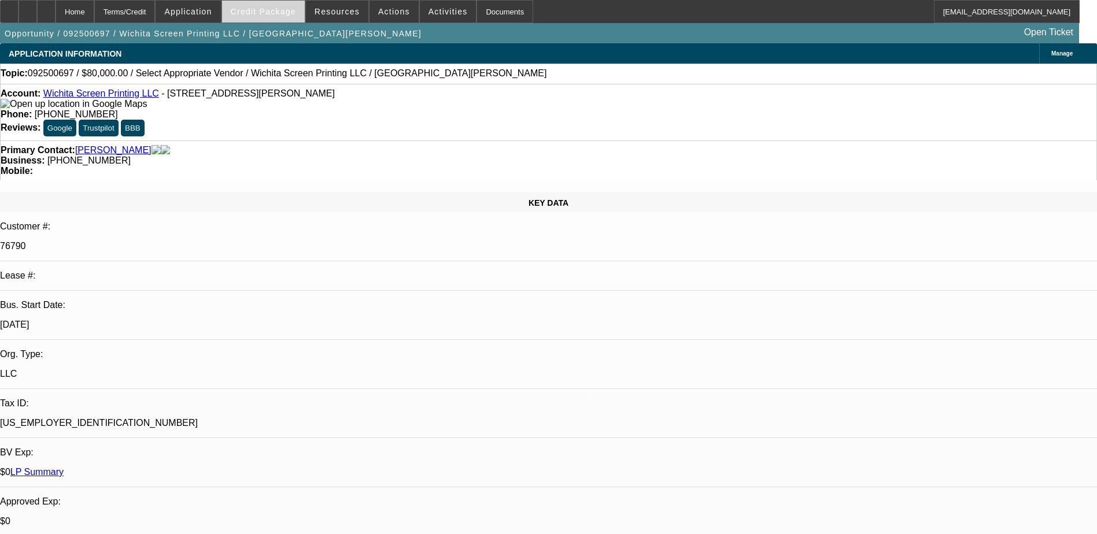
click at [272, 14] on span "Credit Package" at bounding box center [263, 11] width 65 height 9
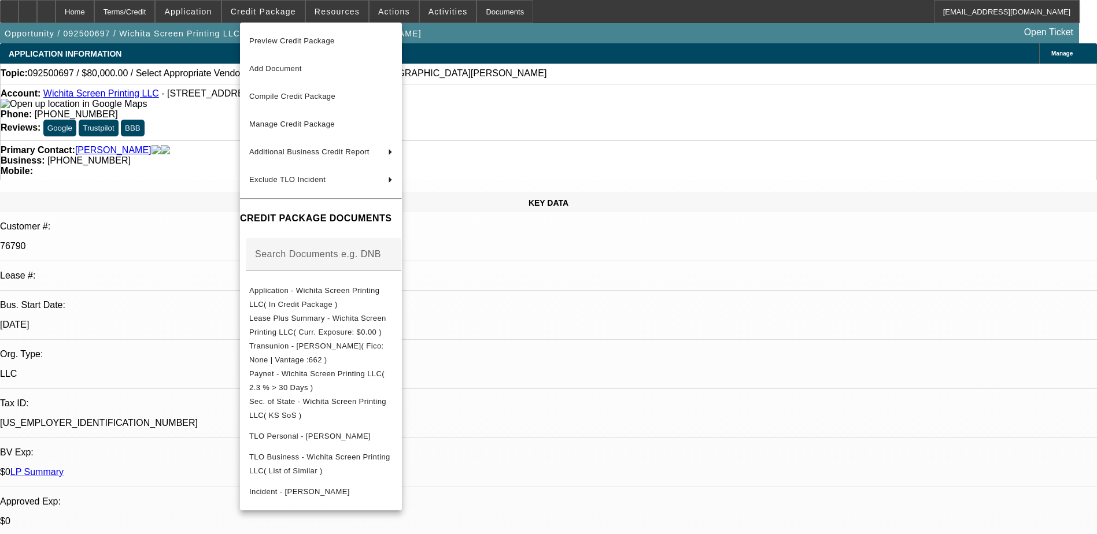
click at [220, 168] on div at bounding box center [548, 267] width 1097 height 534
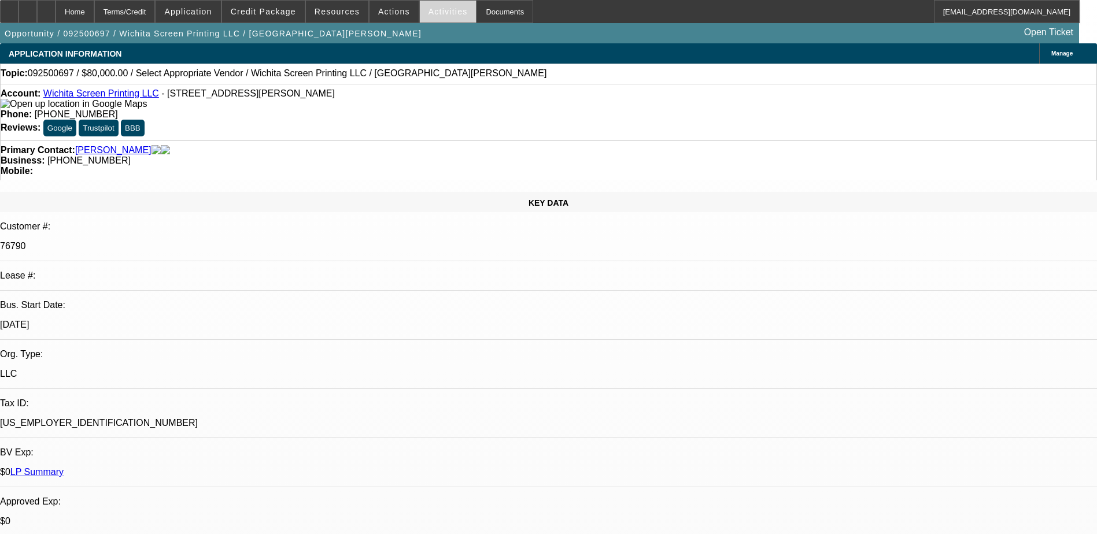
click at [438, 8] on span "Activities" at bounding box center [448, 11] width 39 height 9
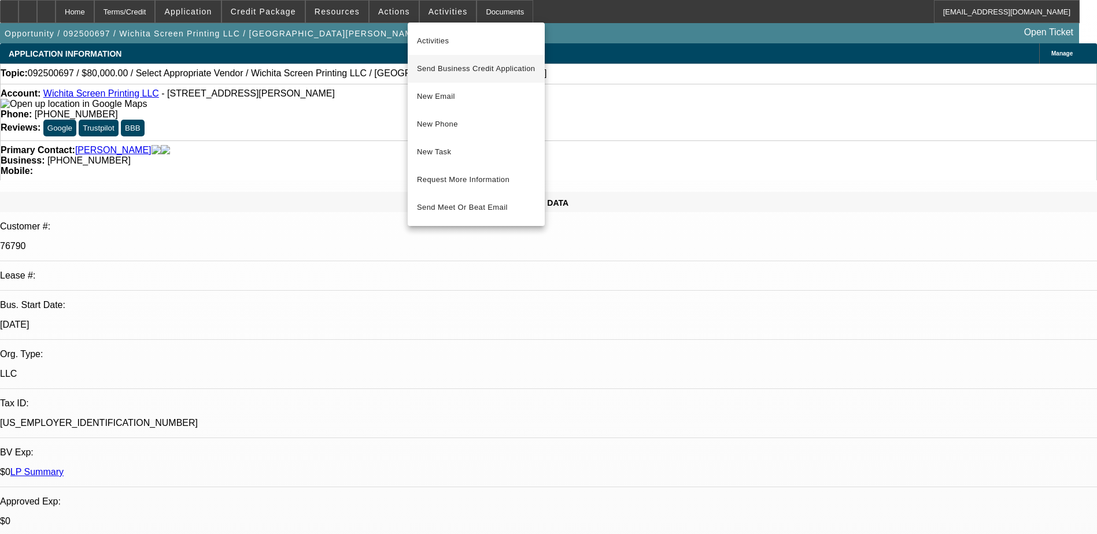
click at [437, 62] on span "Send Business Credit Application" at bounding box center [476, 69] width 119 height 14
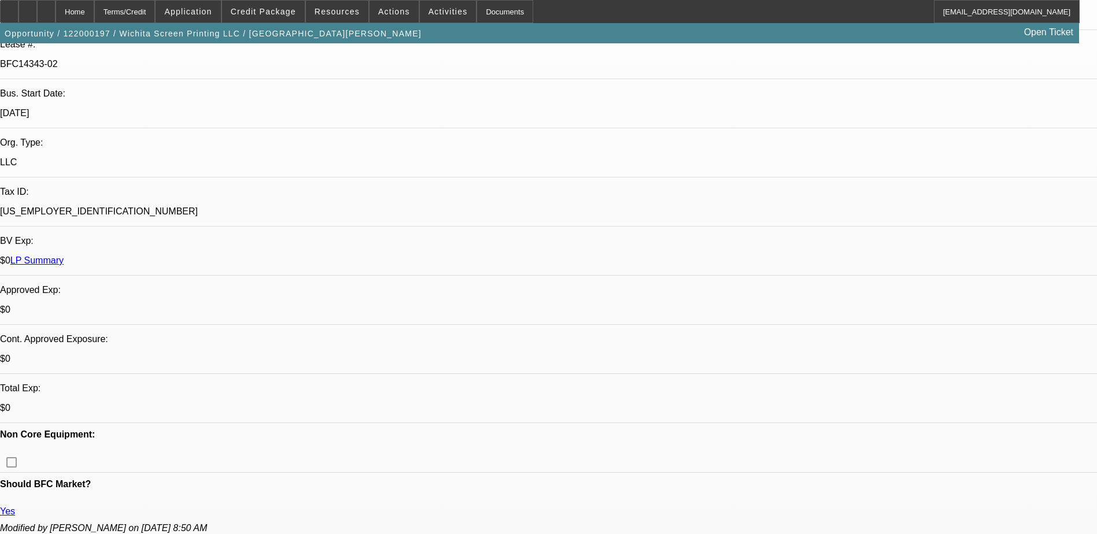
select select "0"
select select "2"
select select "0.1"
select select "0"
select select "2"
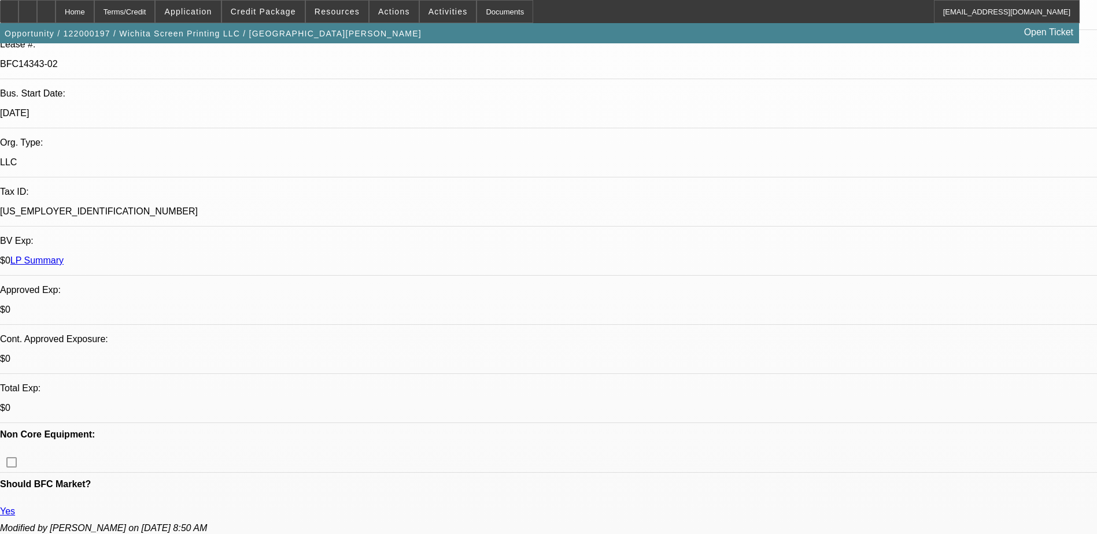
select select "0.1"
select select "1"
select select "2"
select select "4"
select select "1"
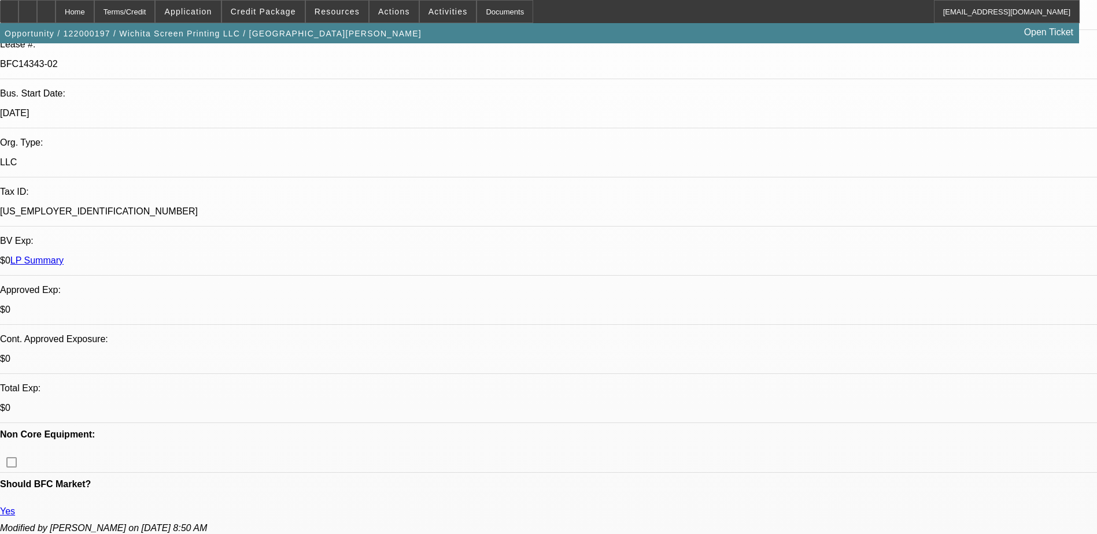
select select "2"
select select "4"
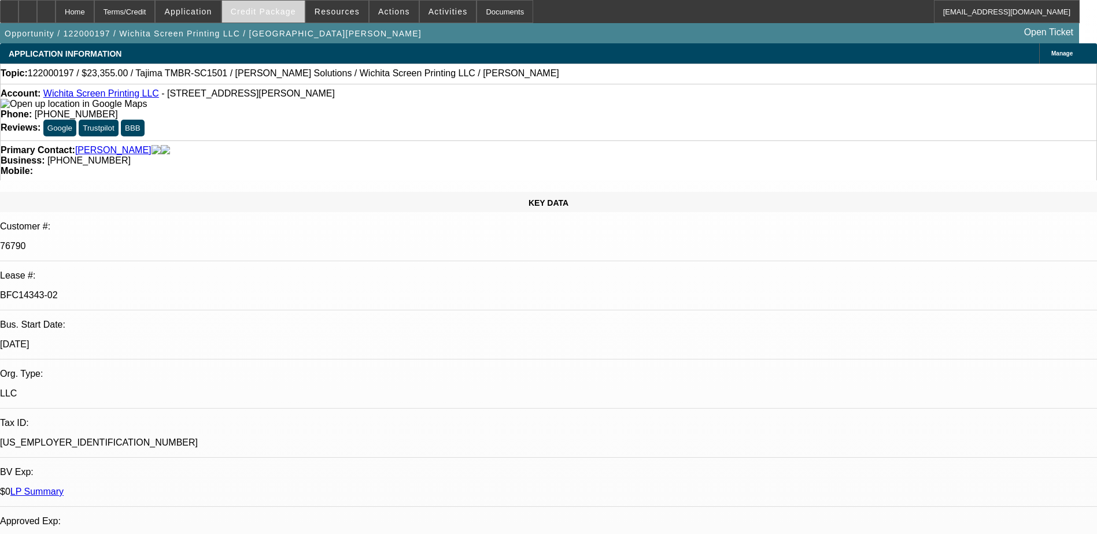
click at [286, 9] on span "Credit Package" at bounding box center [263, 11] width 65 height 9
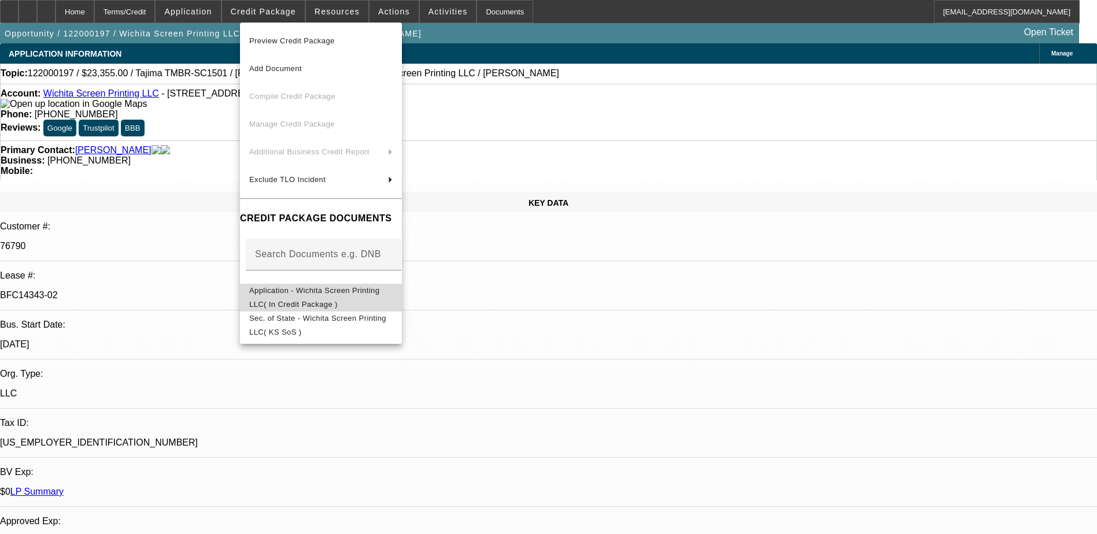
click at [338, 293] on span "Application - Wichita Screen Printing LLC( In Credit Package )" at bounding box center [314, 297] width 130 height 23
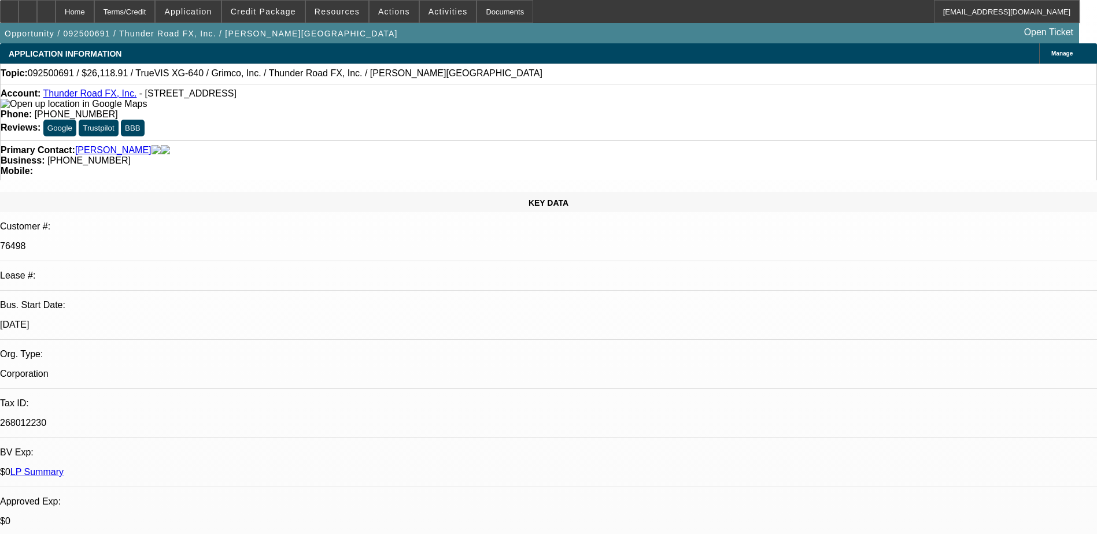
select select "0"
select select "2"
select select "0.1"
select select "4"
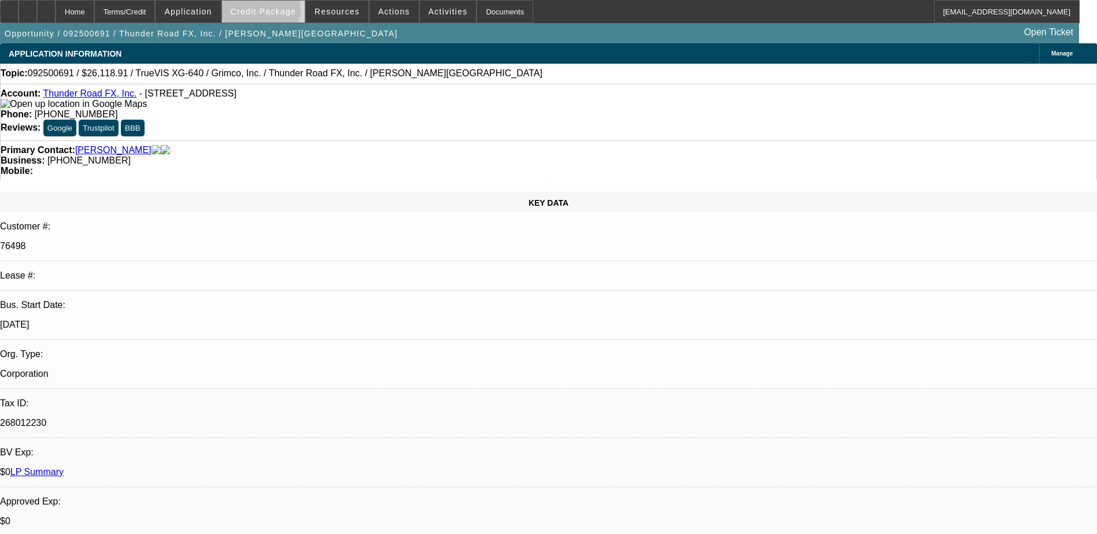
click at [279, 12] on span "Credit Package" at bounding box center [263, 11] width 65 height 9
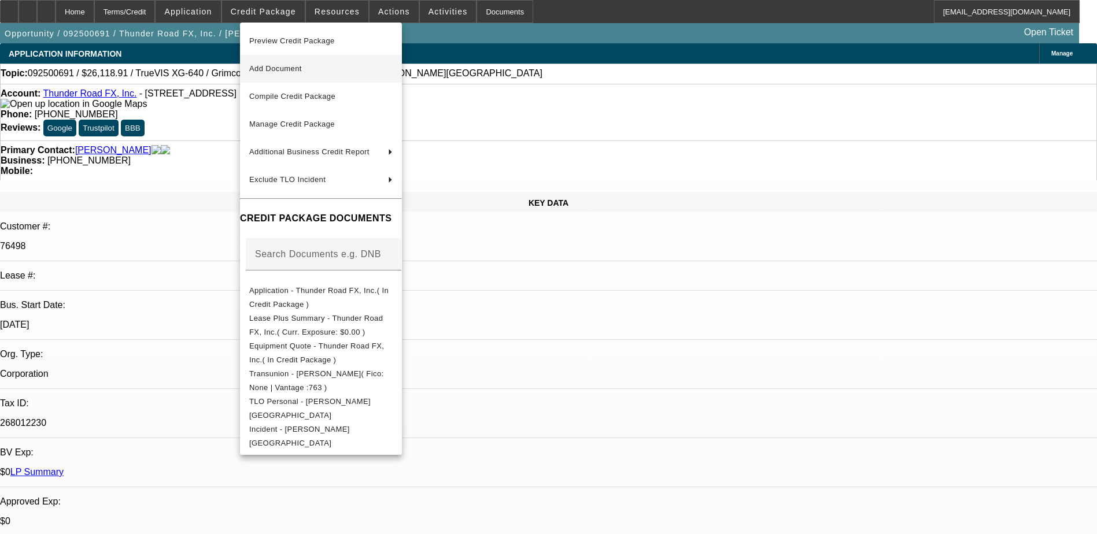
click at [316, 69] on span "Add Document" at bounding box center [320, 69] width 143 height 14
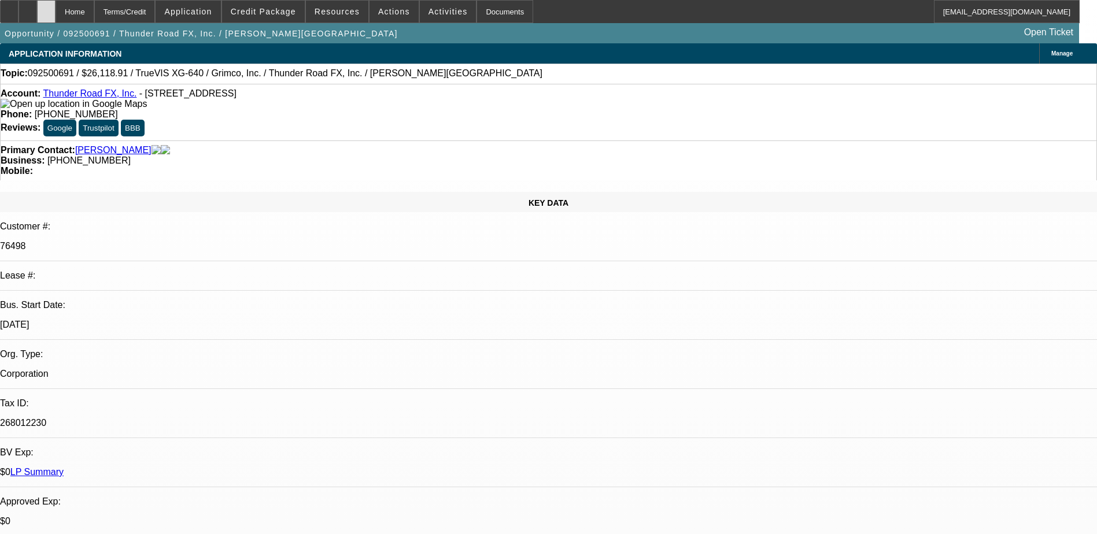
click at [56, 11] on div at bounding box center [46, 11] width 19 height 23
select select "0"
select select "2"
select select "0.1"
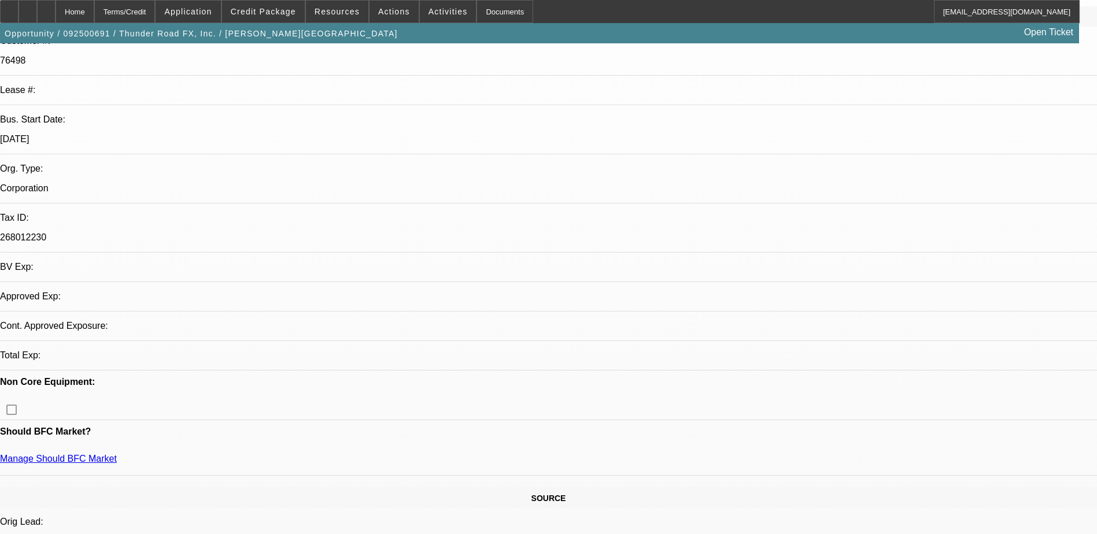
select select "1"
select select "2"
select select "4"
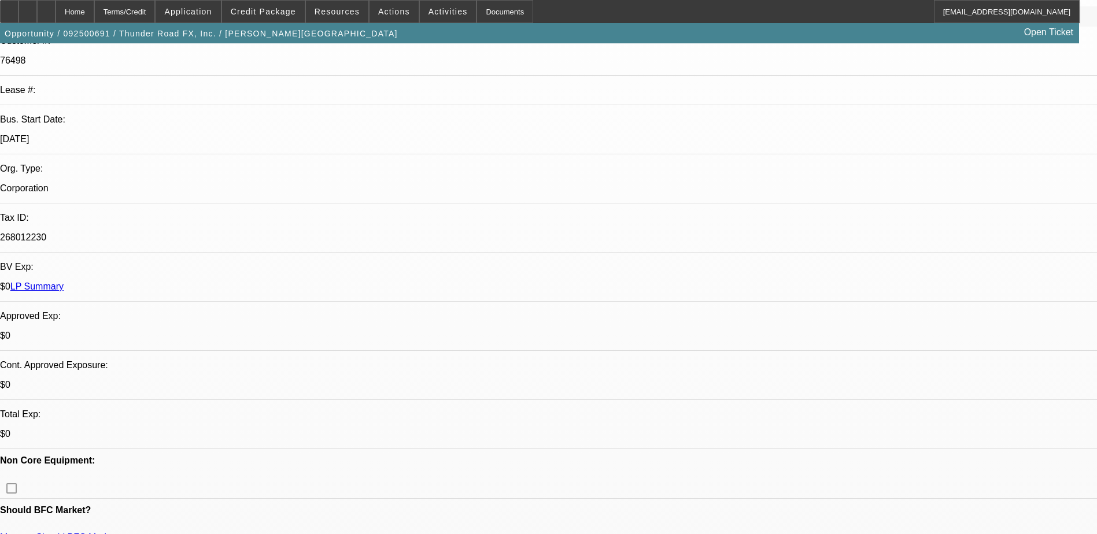
scroll to position [289, 0]
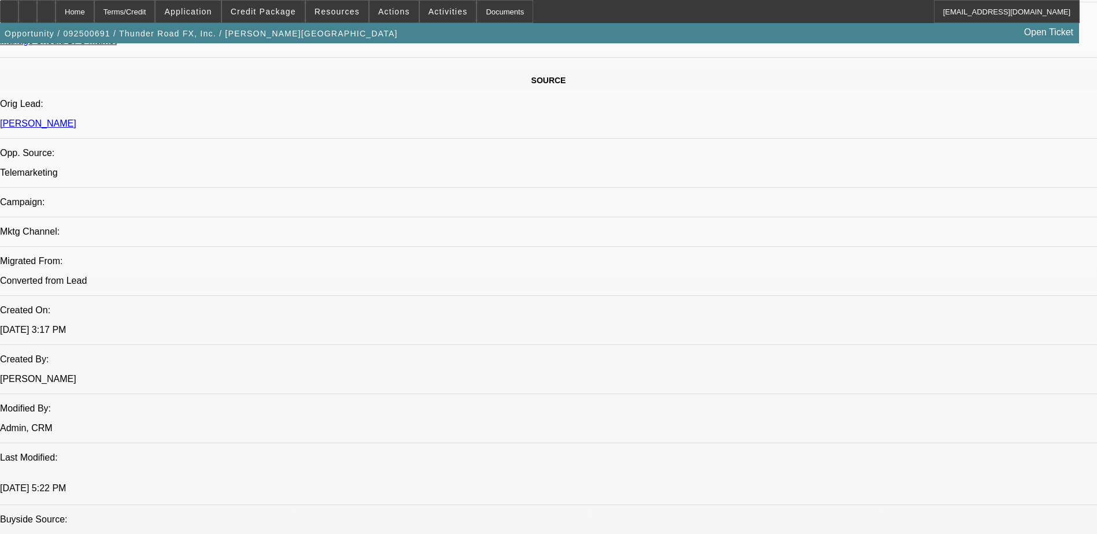
scroll to position [463, 0]
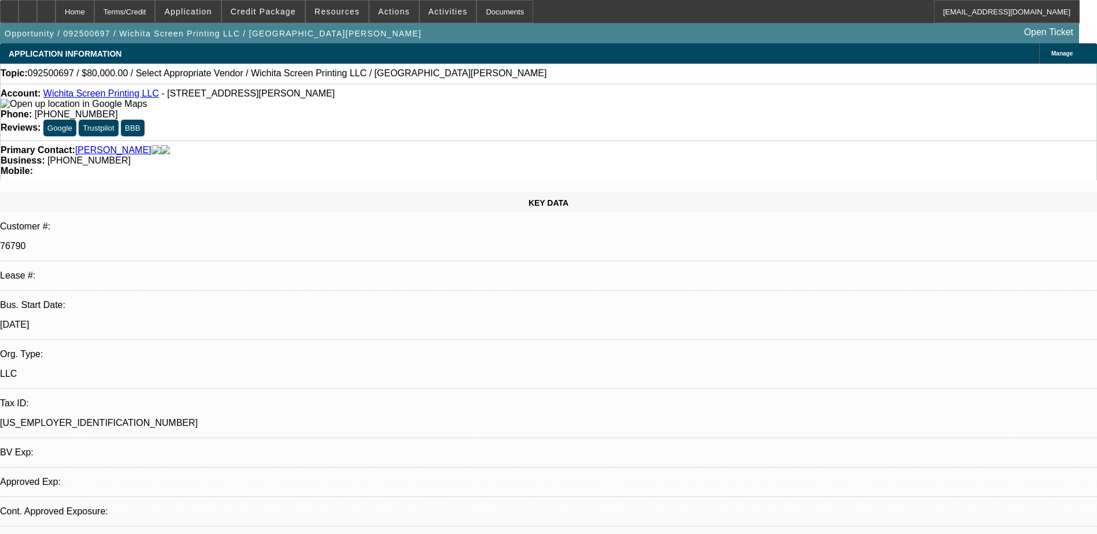
select select "0"
select select "2"
select select "0.1"
select select "1"
select select "2"
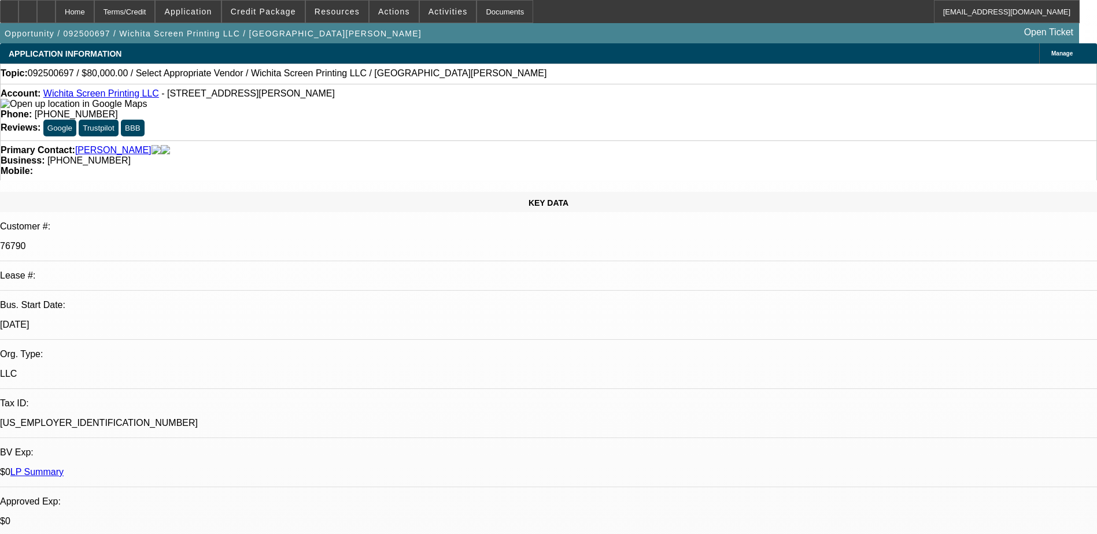
select select "4"
click at [429, 12] on span "Activities" at bounding box center [448, 11] width 39 height 9
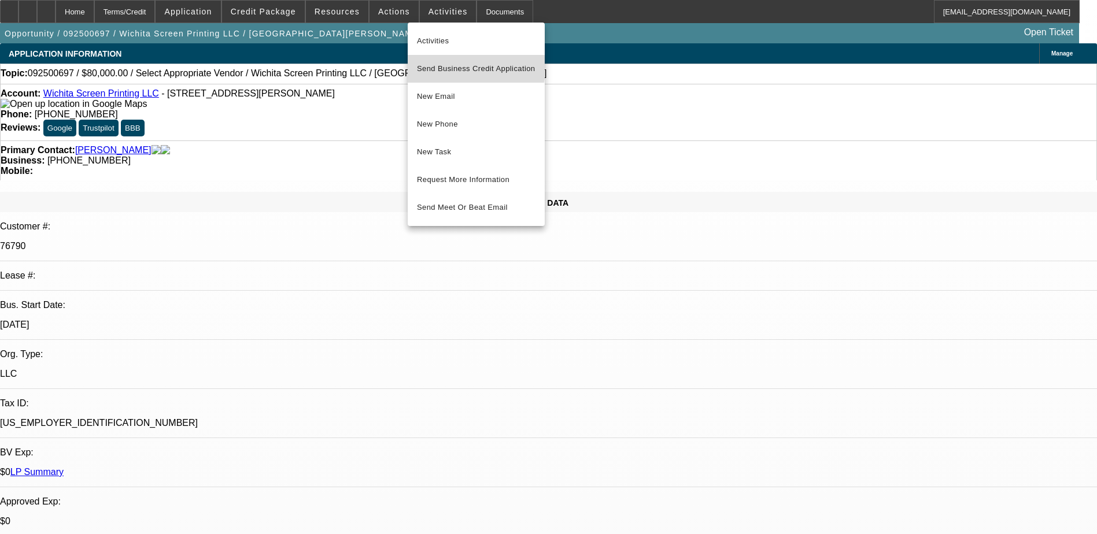
click at [445, 67] on span "Send Business Credit Application" at bounding box center [476, 69] width 119 height 14
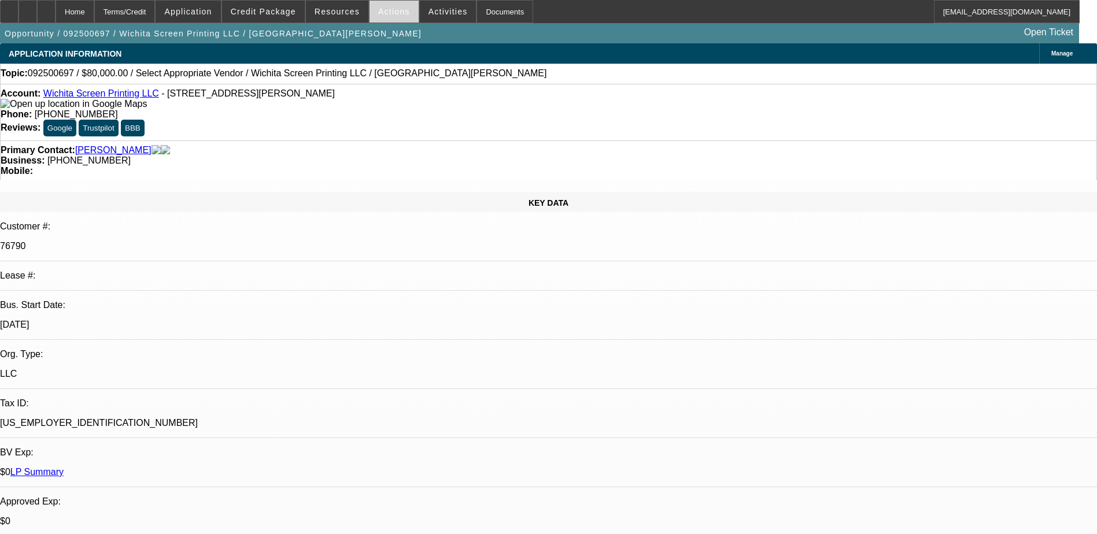
click at [382, 11] on span "Actions" at bounding box center [394, 11] width 32 height 9
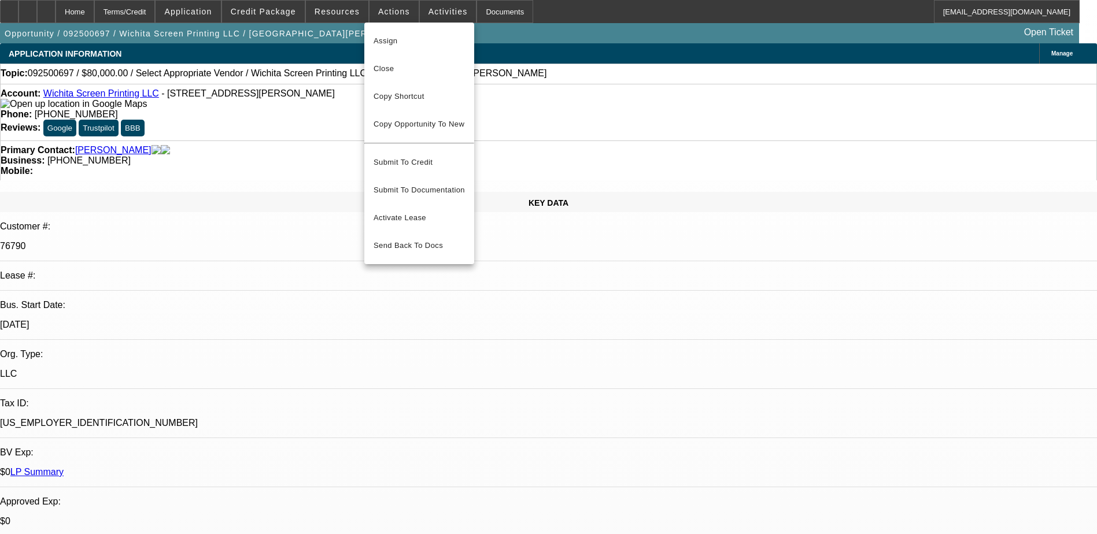
click at [432, 1] on div at bounding box center [548, 267] width 1097 height 534
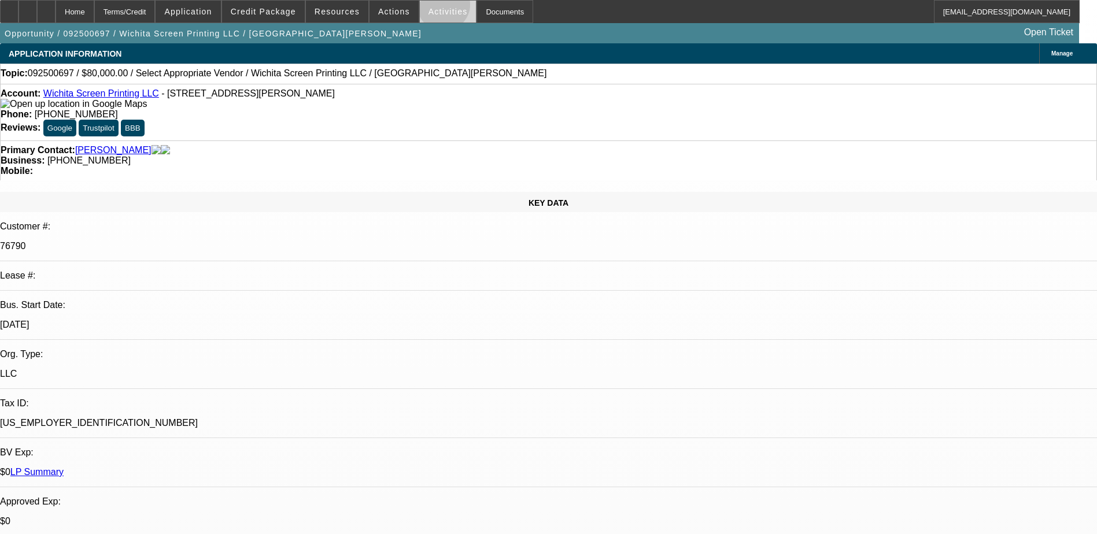
click at [432, 8] on span "Activities" at bounding box center [448, 11] width 39 height 9
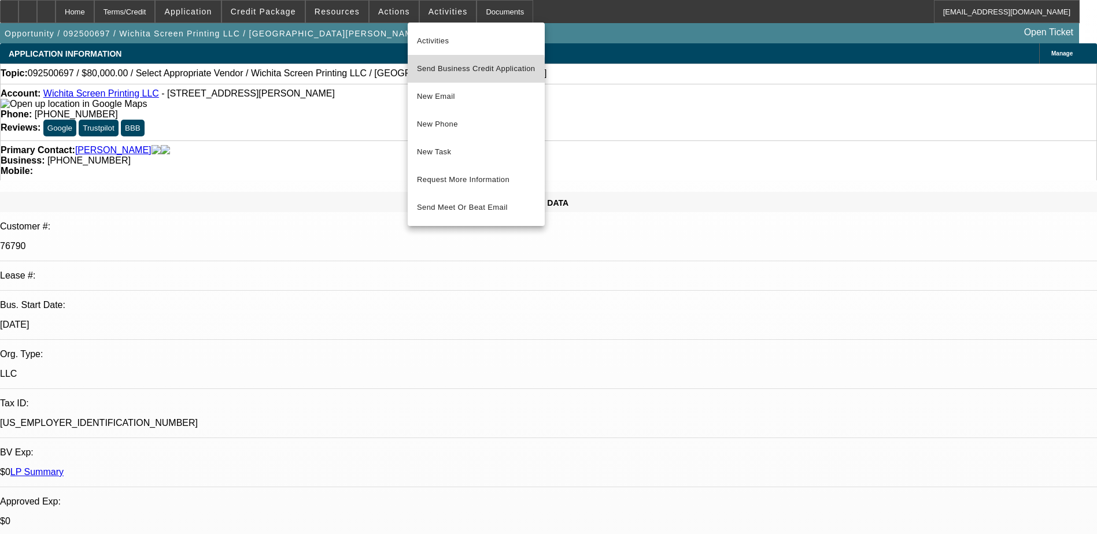
click at [463, 75] on span "Send Business Credit Application" at bounding box center [476, 69] width 119 height 14
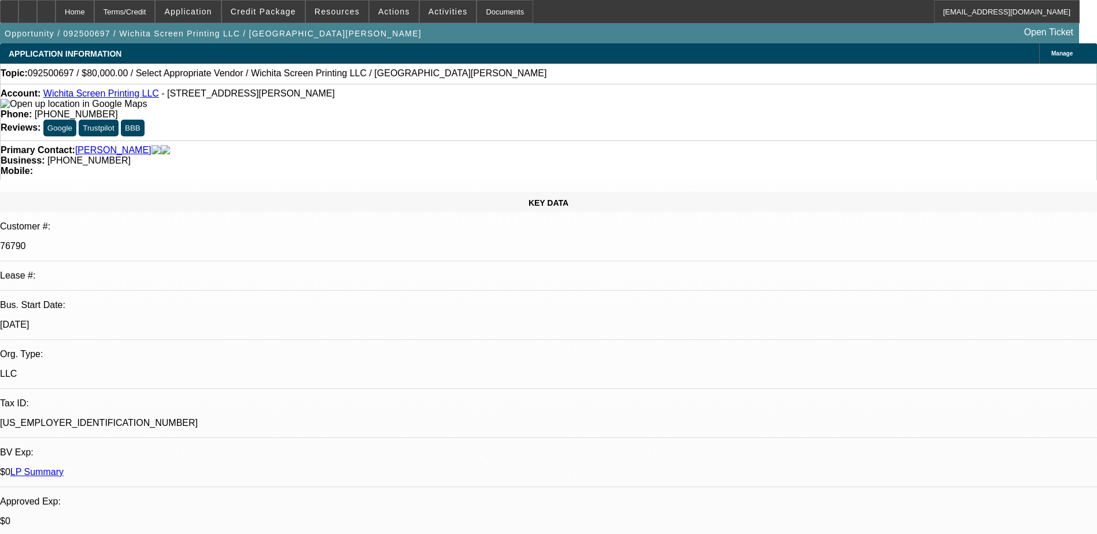
click at [270, 8] on span "Credit Package" at bounding box center [263, 11] width 65 height 9
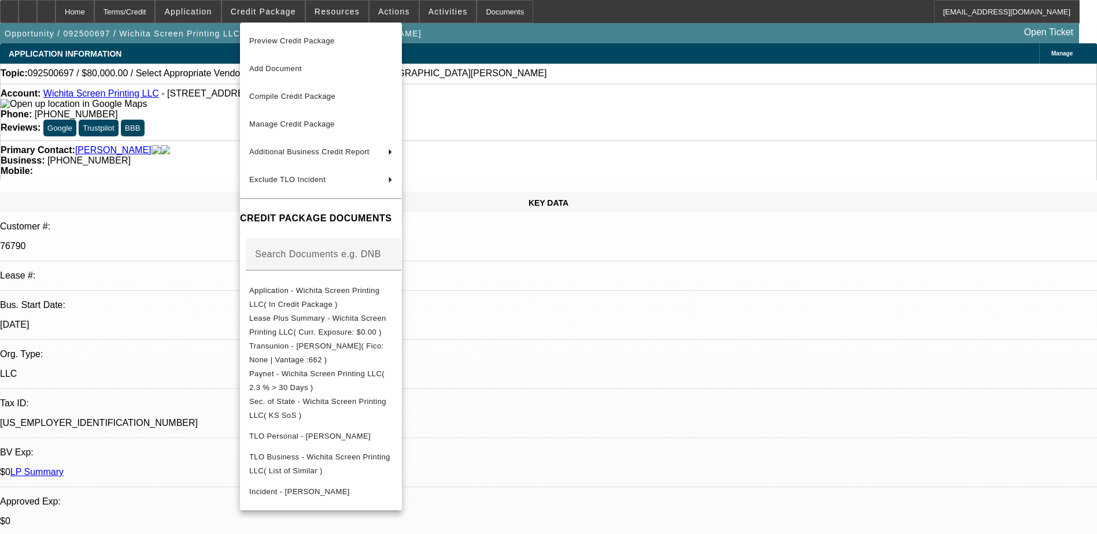
click at [213, 359] on div at bounding box center [548, 267] width 1097 height 534
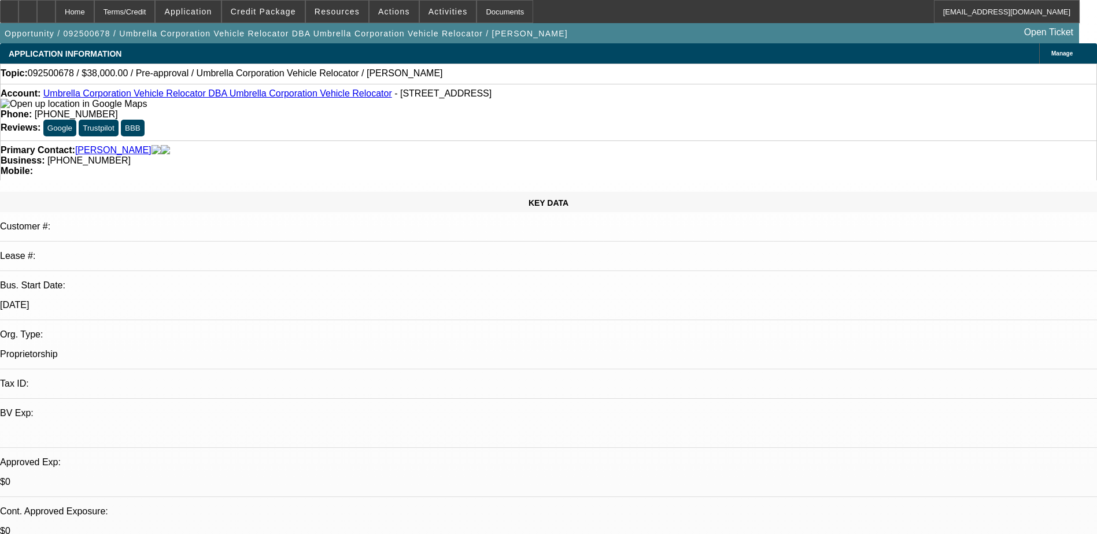
select select "0"
select select "2"
select select "0.1"
select select "4"
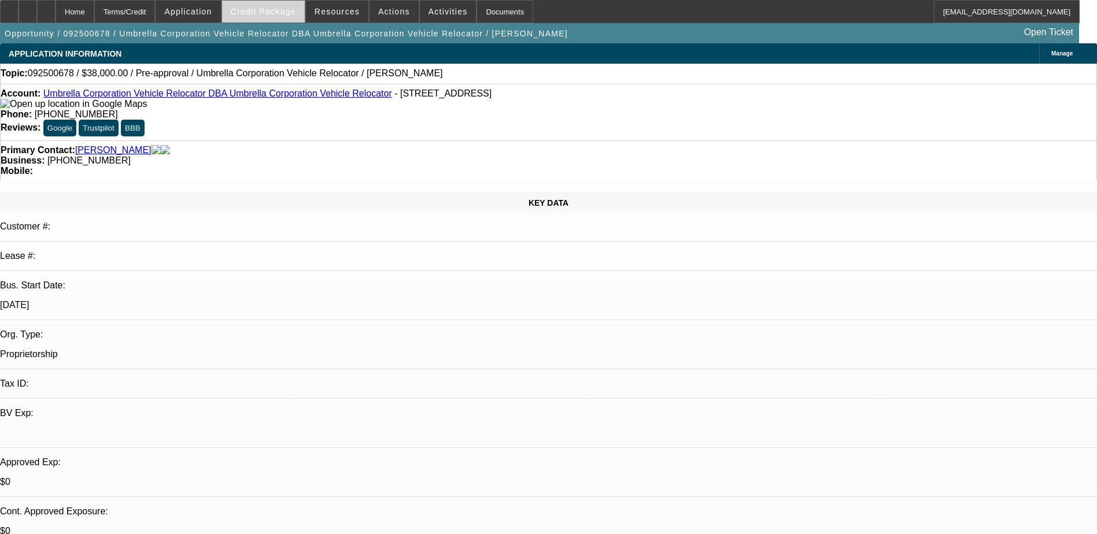
click at [286, 12] on span "Credit Package" at bounding box center [263, 11] width 65 height 9
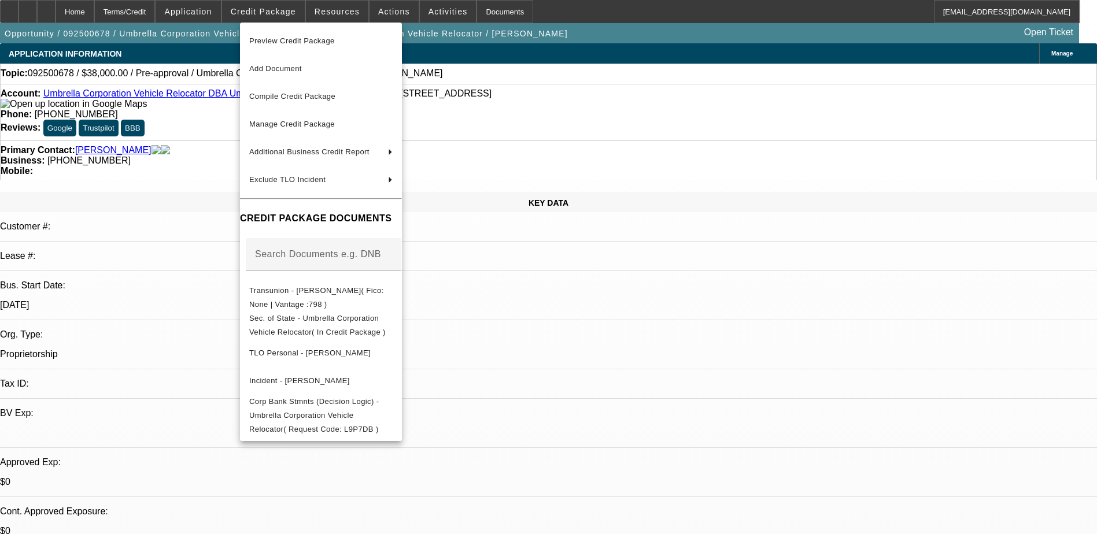
click at [598, 325] on div at bounding box center [548, 267] width 1097 height 534
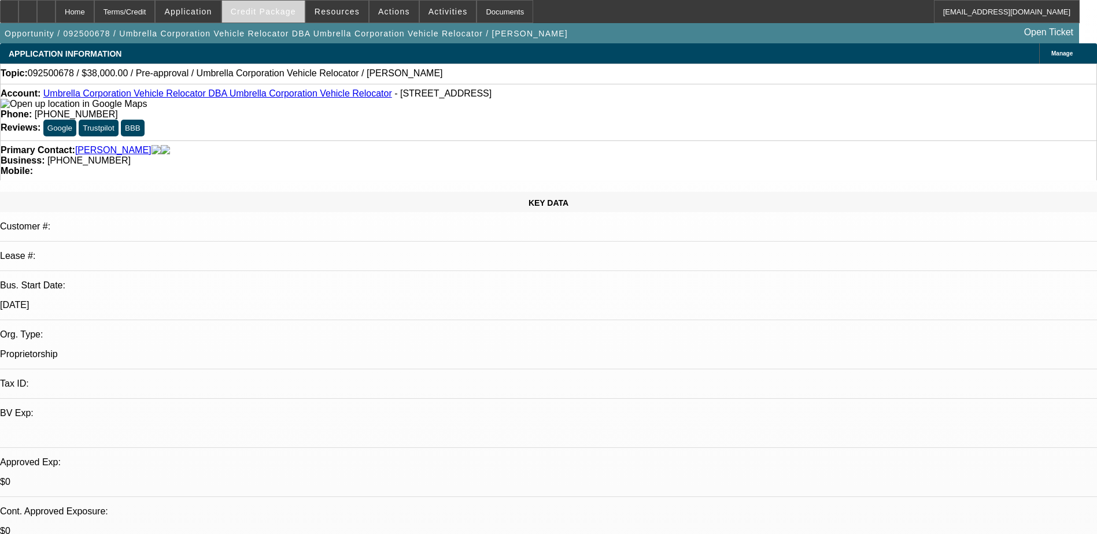
click at [269, 3] on span at bounding box center [263, 12] width 83 height 28
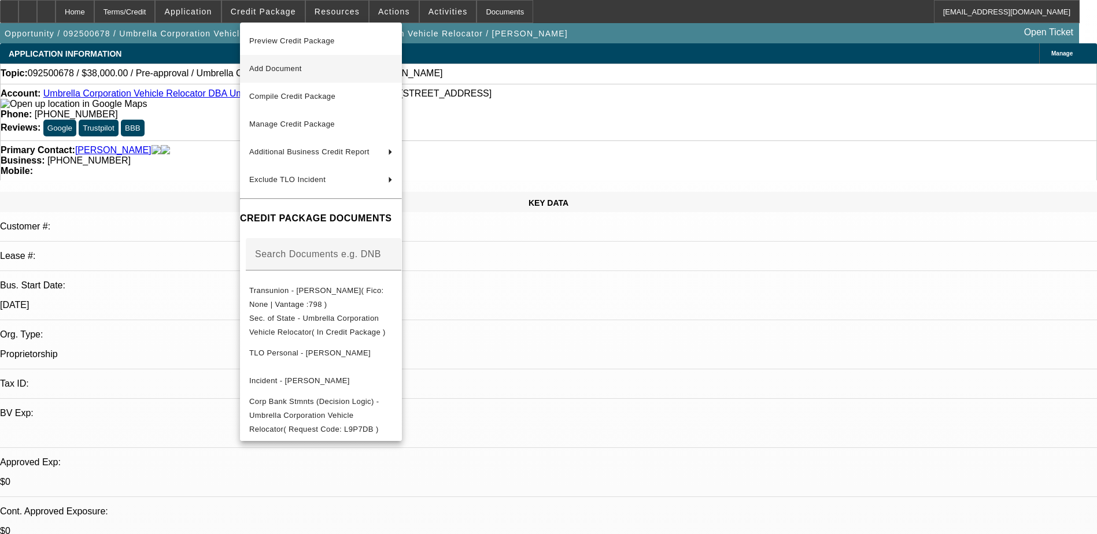
click at [318, 71] on span "Add Document" at bounding box center [320, 69] width 143 height 14
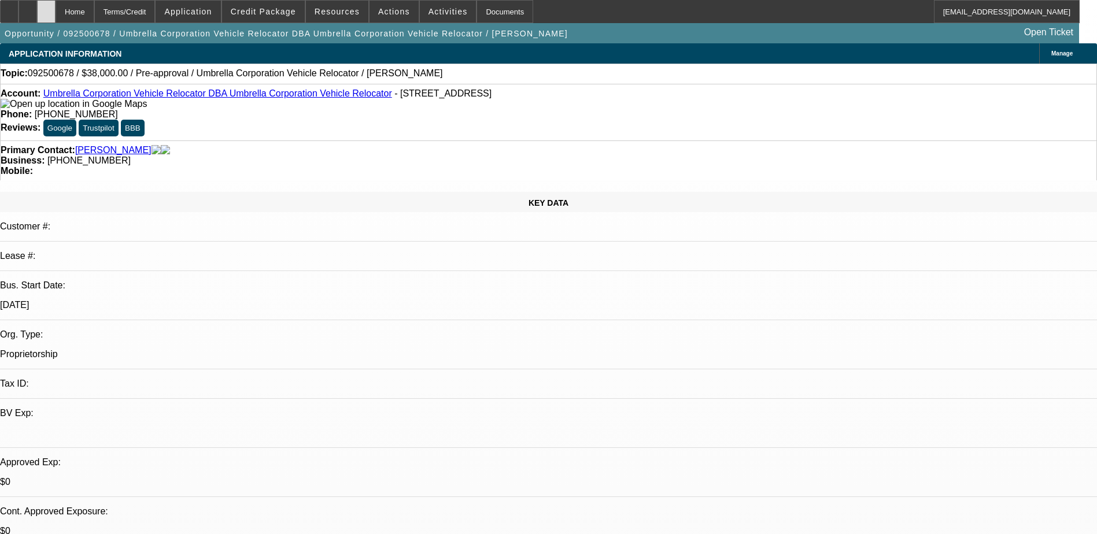
click at [46, 8] on icon at bounding box center [46, 8] width 0 height 0
select select "0"
select select "2"
select select "0.1"
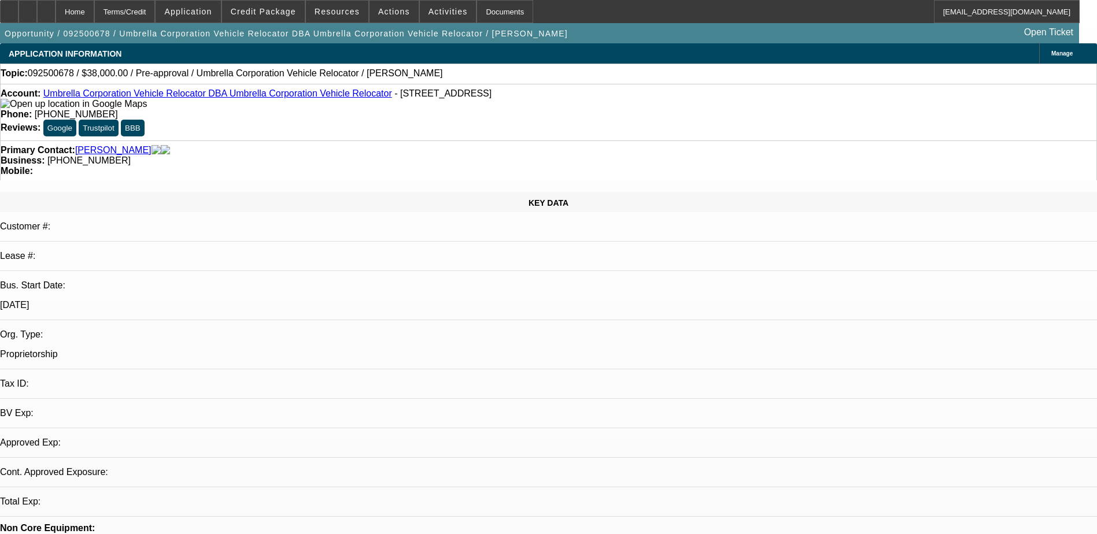
select select "4"
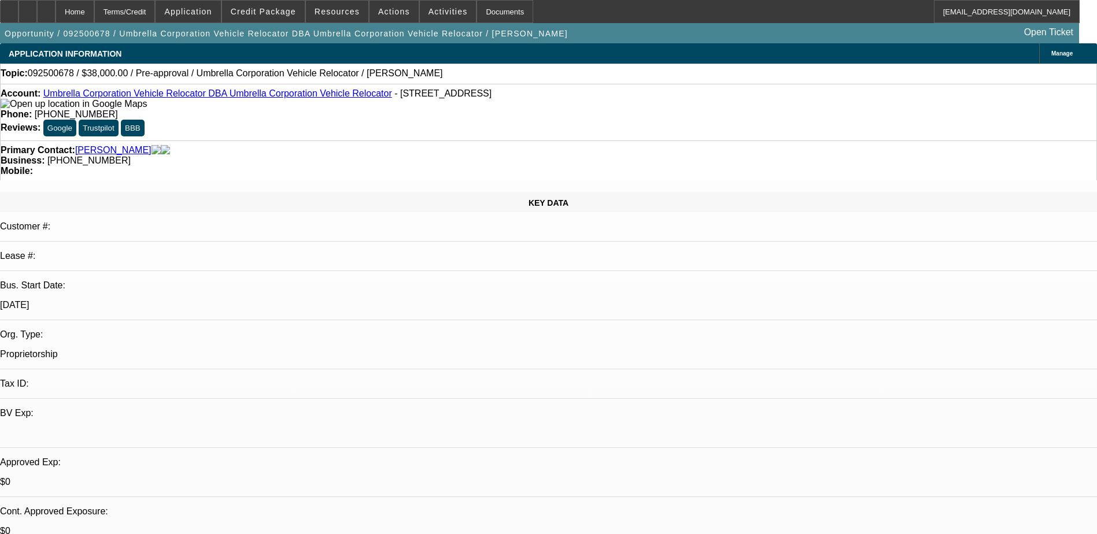
drag, startPoint x: 864, startPoint y: 142, endPoint x: 869, endPoint y: 148, distance: 7.4
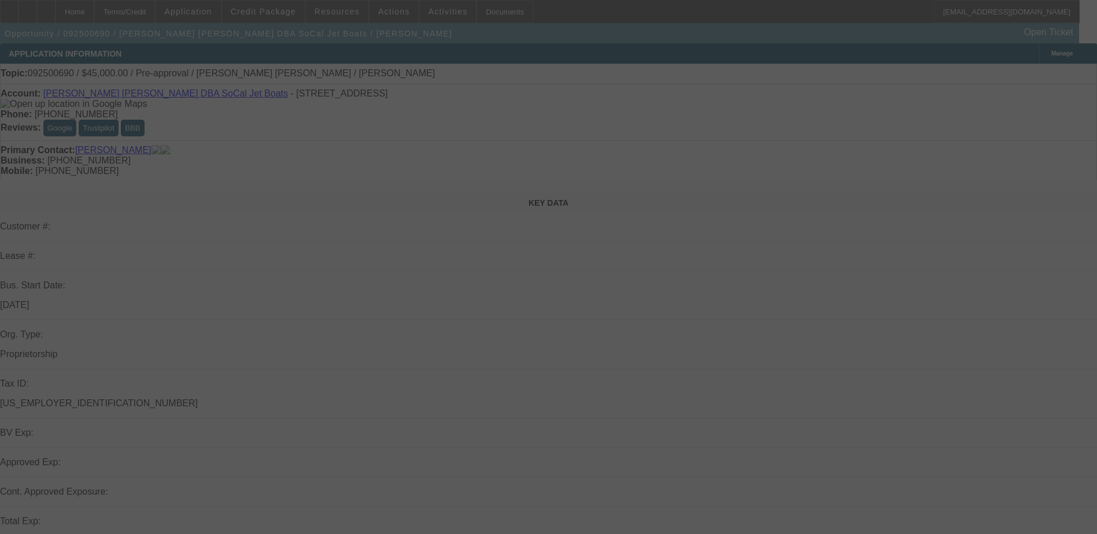
select select "0"
select select "2"
select select "0.1"
select select "4"
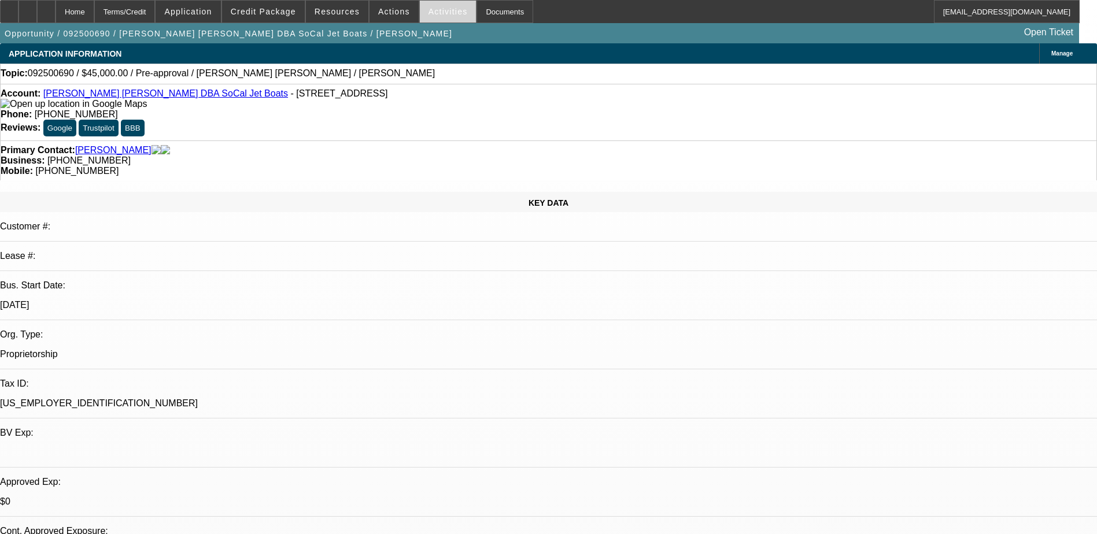
click at [432, 14] on span "Activities" at bounding box center [448, 11] width 39 height 9
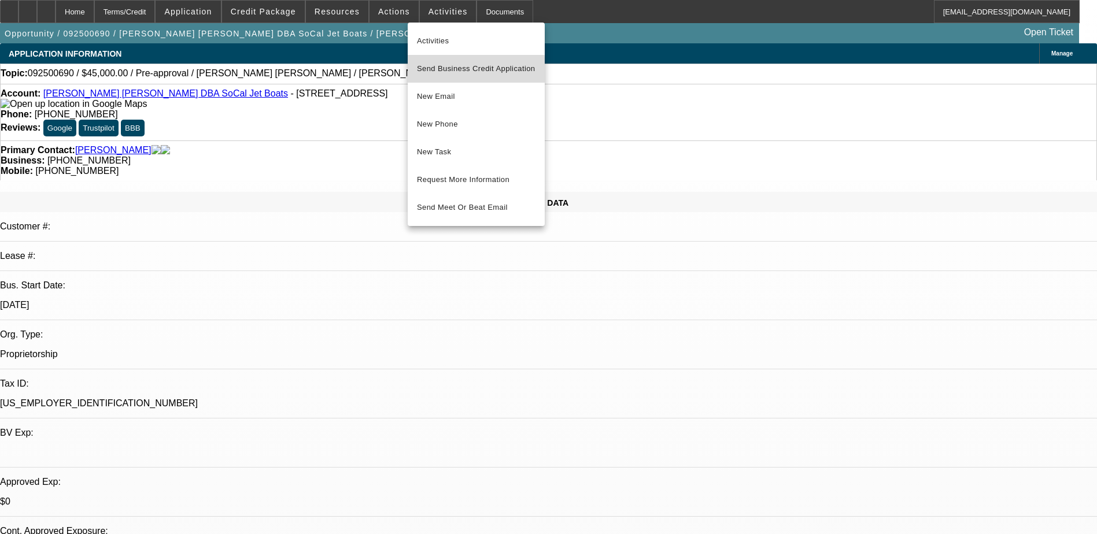
click at [459, 71] on span "Send Business Credit Application" at bounding box center [476, 69] width 119 height 14
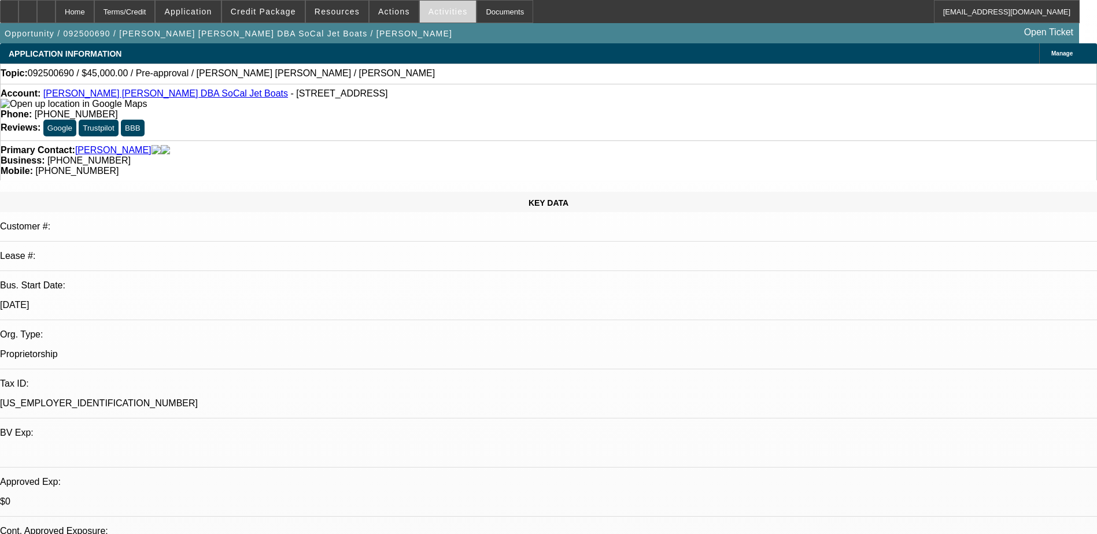
click at [437, 12] on span "Activities" at bounding box center [448, 11] width 39 height 9
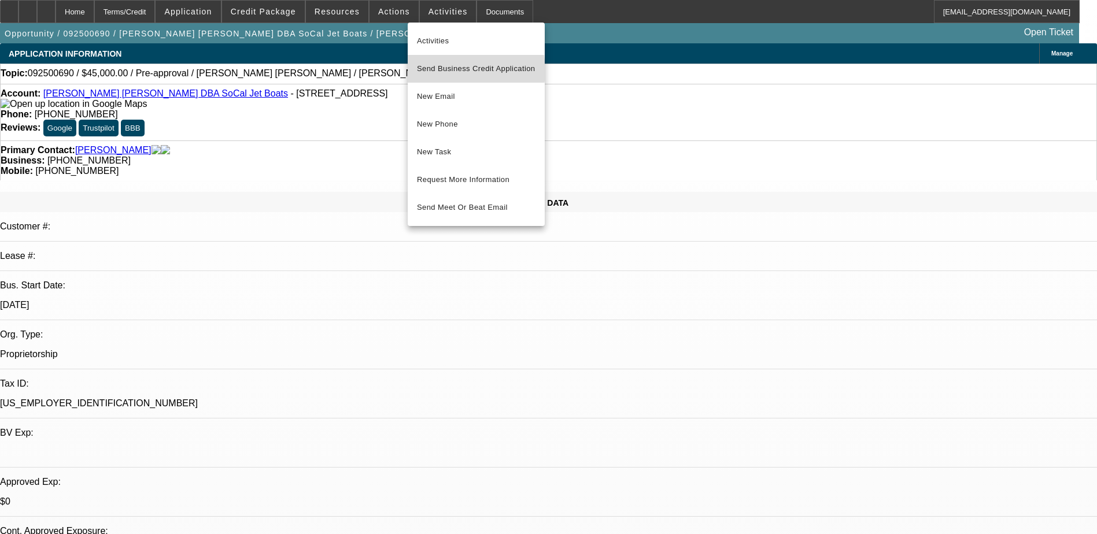
click at [452, 71] on span "Send Business Credit Application" at bounding box center [476, 69] width 119 height 14
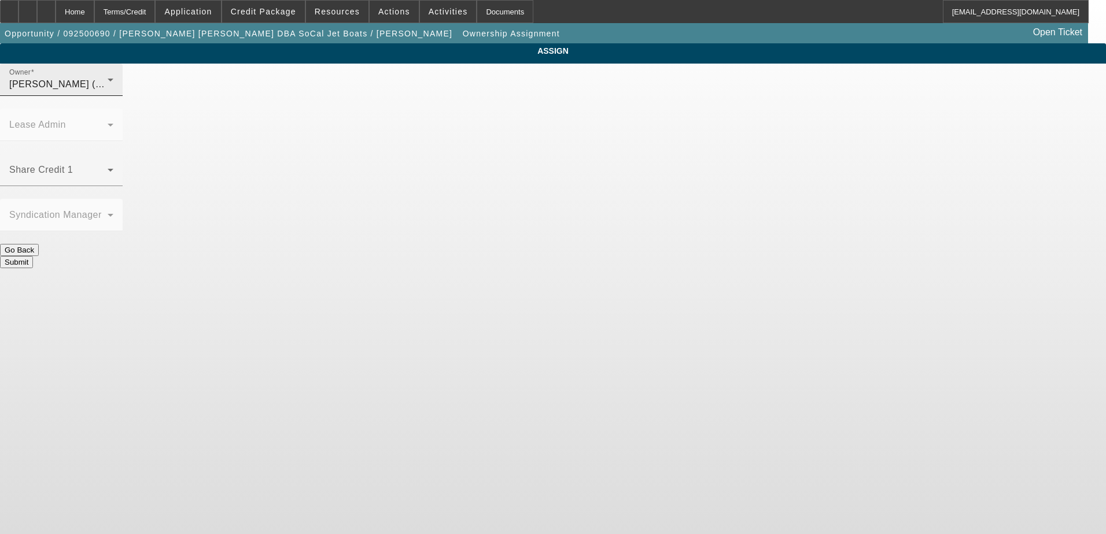
click at [108, 91] on div "[PERSON_NAME] (Lvl 1)" at bounding box center [58, 85] width 98 height 14
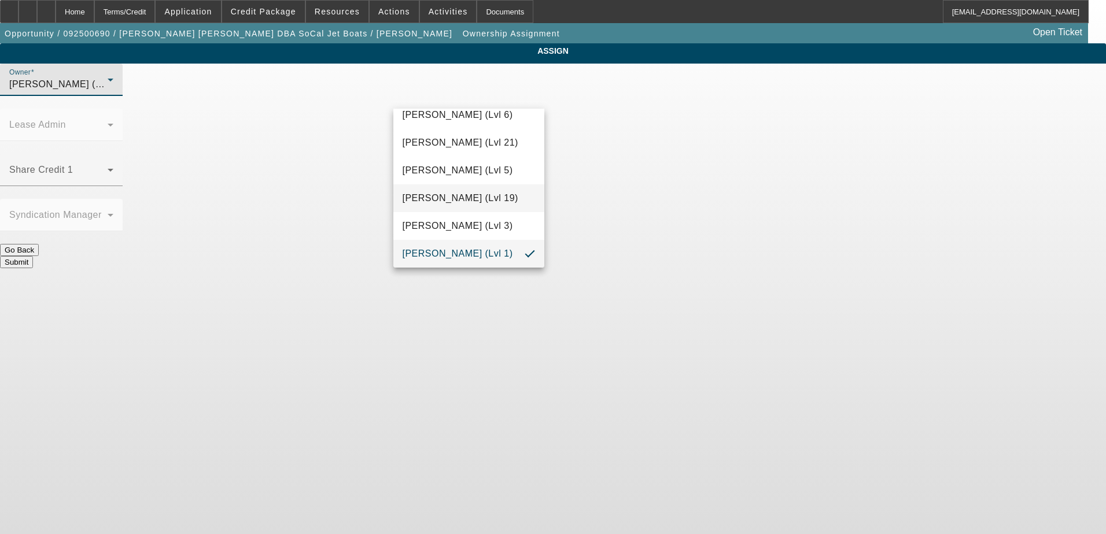
scroll to position [1123, 0]
click at [493, 250] on span "[PERSON_NAME] (Lvl 6)" at bounding box center [458, 254] width 110 height 14
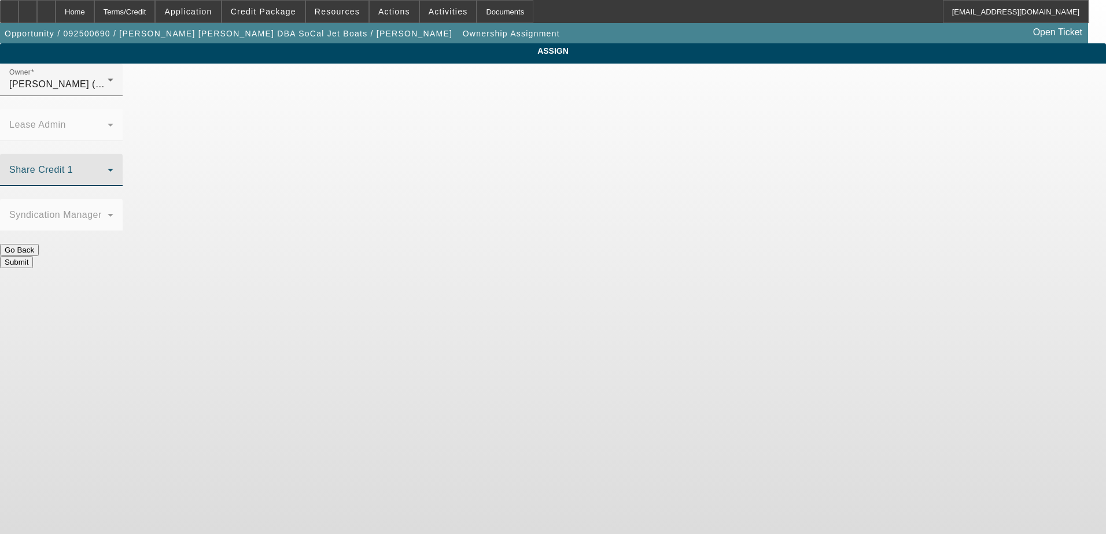
click at [108, 168] on span at bounding box center [58, 175] width 98 height 14
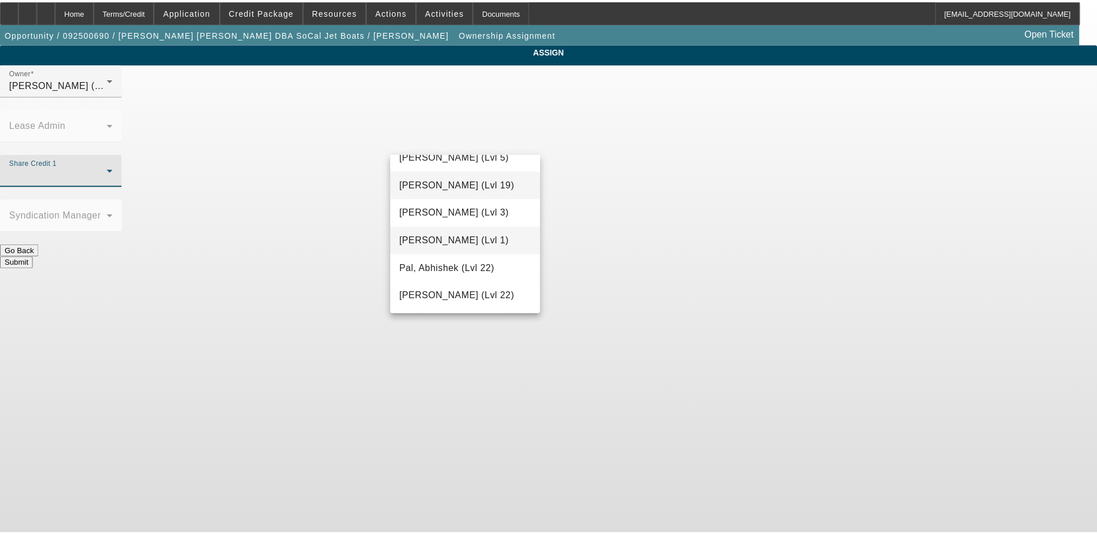
scroll to position [1016, 0]
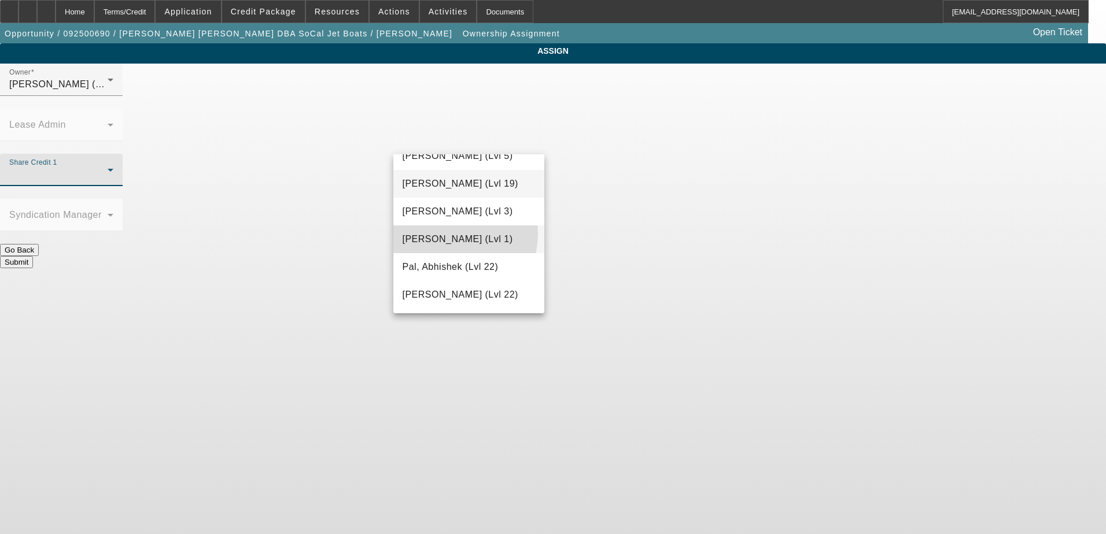
click at [449, 234] on span "[PERSON_NAME] (Lvl 1)" at bounding box center [458, 240] width 110 height 14
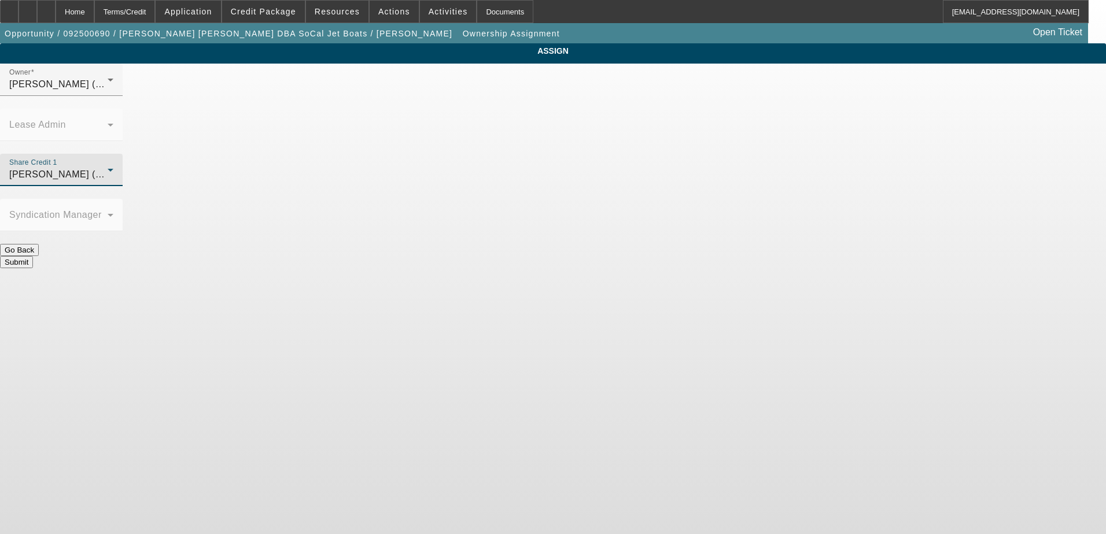
click at [33, 256] on button "Submit" at bounding box center [16, 262] width 33 height 12
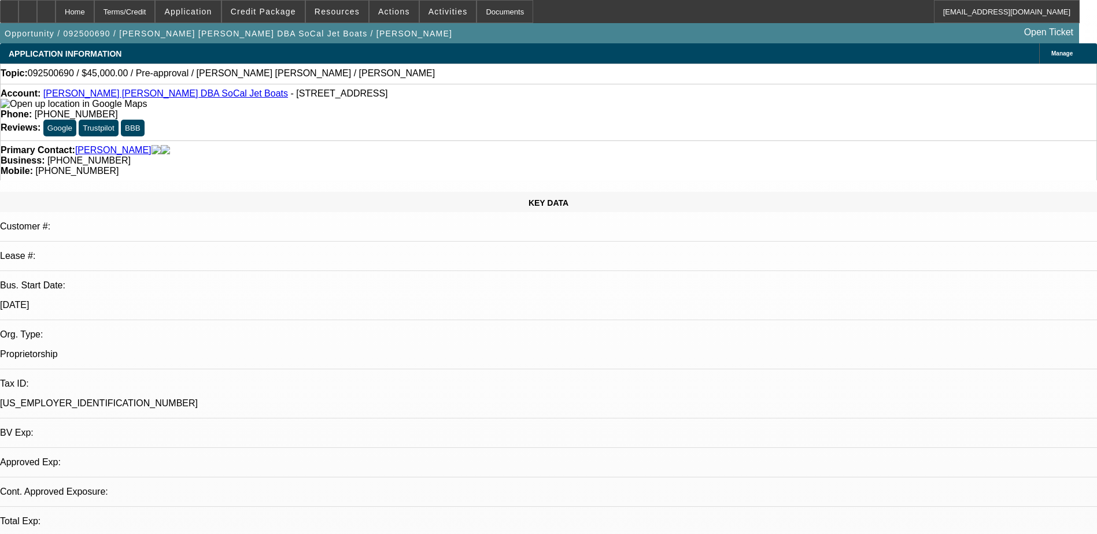
select select "0"
select select "2"
select select "0.1"
select select "4"
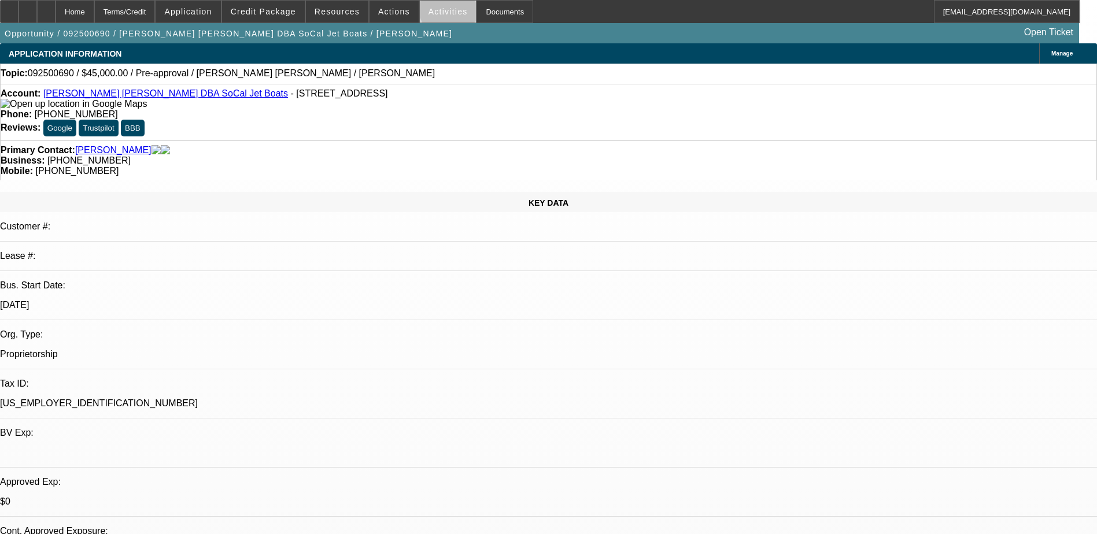
click at [438, 8] on span "Activities" at bounding box center [448, 11] width 39 height 9
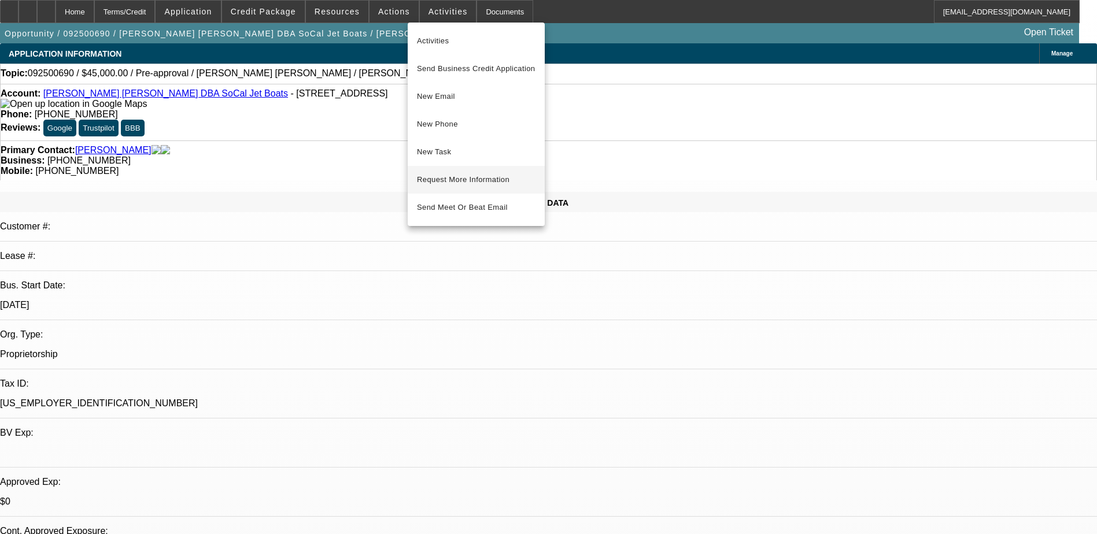
click at [473, 178] on span "Request More Information" at bounding box center [476, 180] width 119 height 14
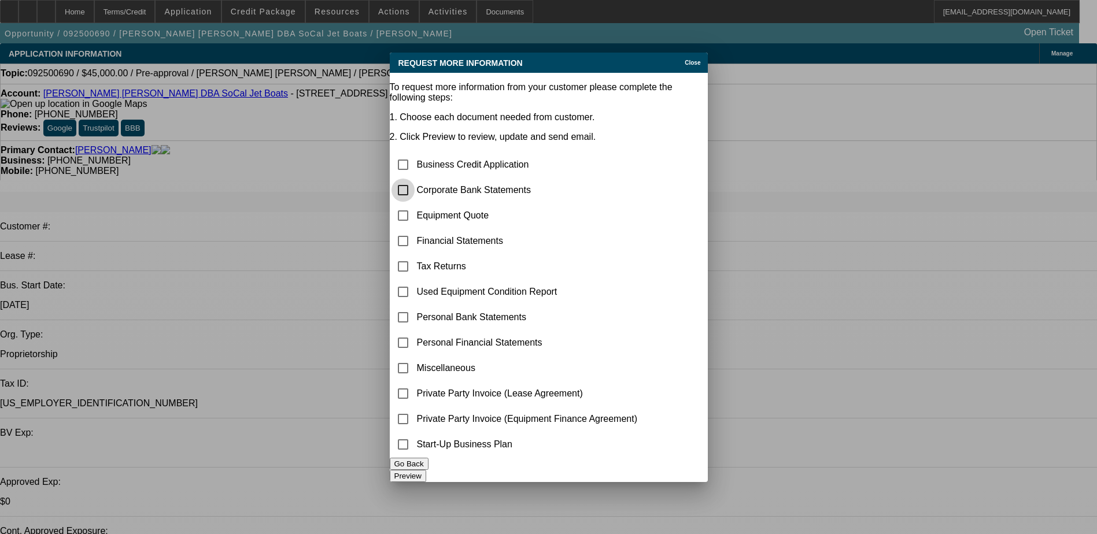
click at [415, 179] on input "checkbox" at bounding box center [403, 190] width 23 height 23
checkbox input "true"
click at [415, 153] on input "checkbox" at bounding box center [403, 164] width 23 height 23
checkbox input "true"
click at [426, 470] on button "Preview" at bounding box center [408, 476] width 36 height 12
